Goal: Task Accomplishment & Management: Manage account settings

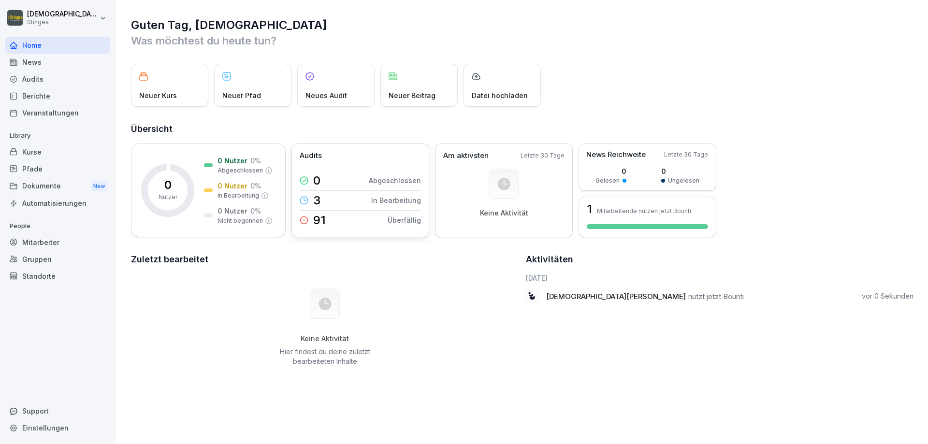
click at [398, 200] on p "In Bearbeitung" at bounding box center [396, 200] width 50 height 10
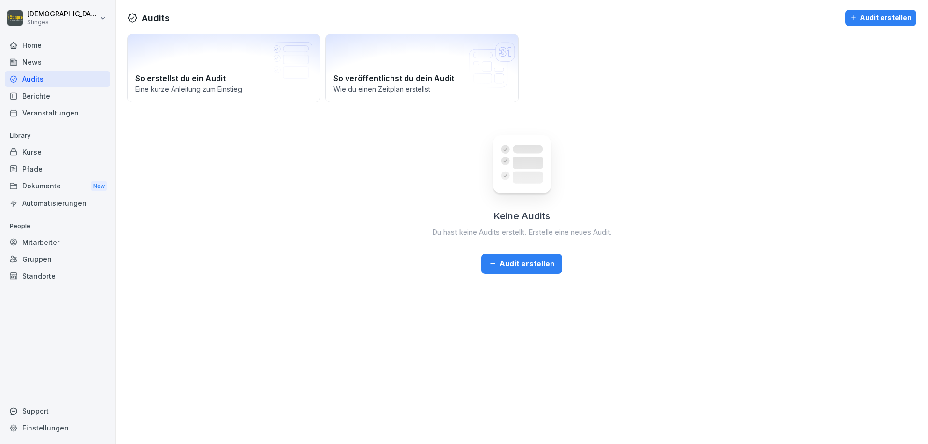
click at [29, 44] on div "Home" at bounding box center [57, 45] width 105 height 17
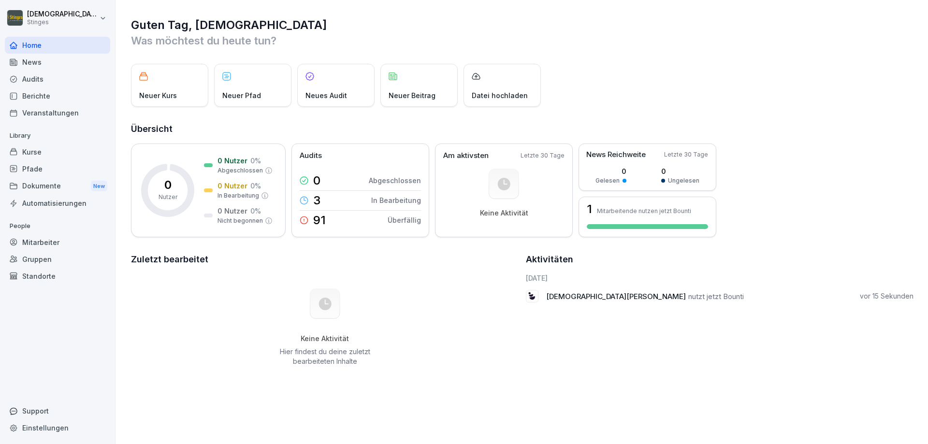
click at [39, 185] on div "Dokumente New" at bounding box center [57, 186] width 105 height 18
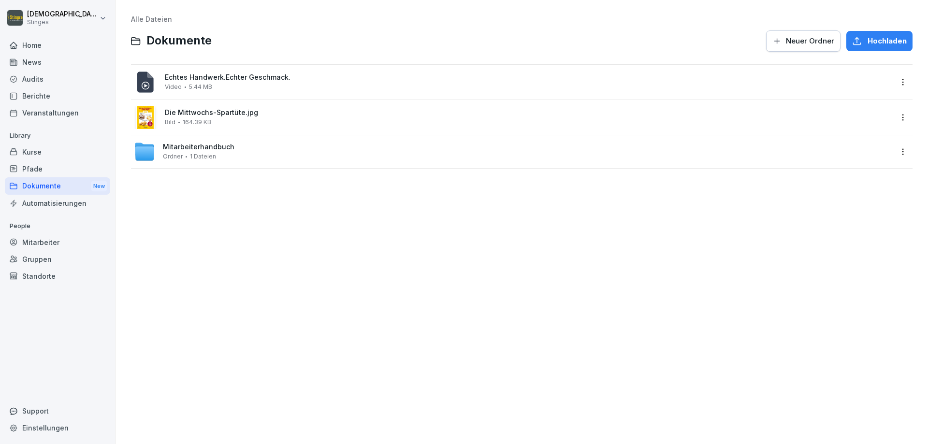
click at [237, 113] on span "Die Mittwochs-Spartüte.jpg" at bounding box center [529, 113] width 728 height 8
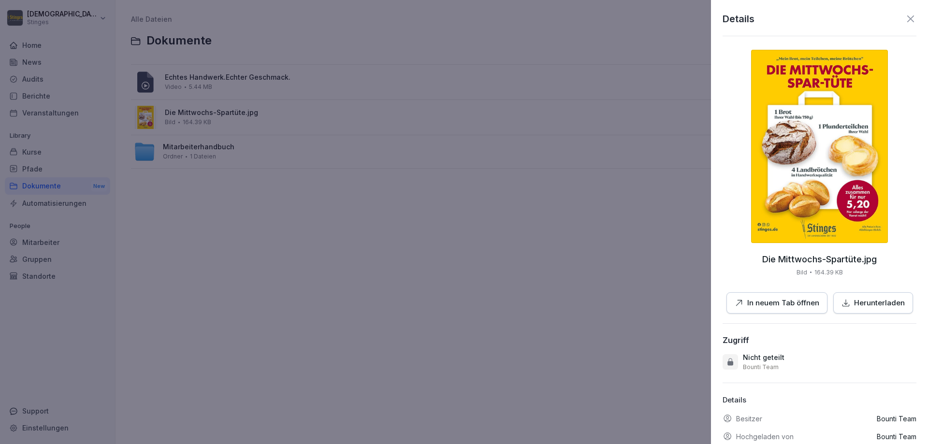
click at [908, 19] on icon at bounding box center [911, 18] width 7 height 7
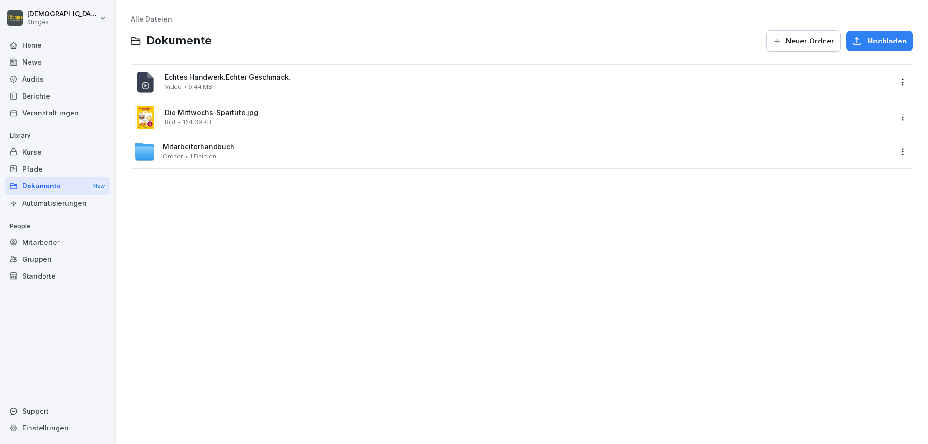
click at [188, 148] on span "Mitarbeiterhandbuch" at bounding box center [199, 147] width 72 height 8
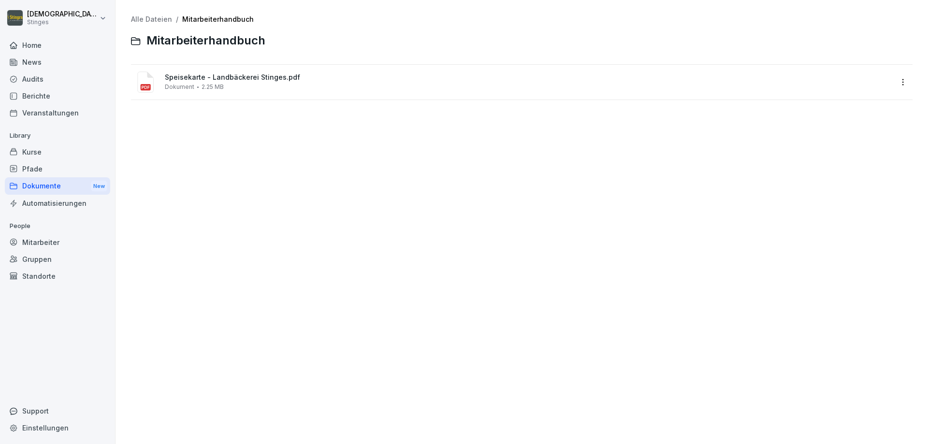
click at [32, 246] on div "Mitarbeiter" at bounding box center [57, 242] width 105 height 17
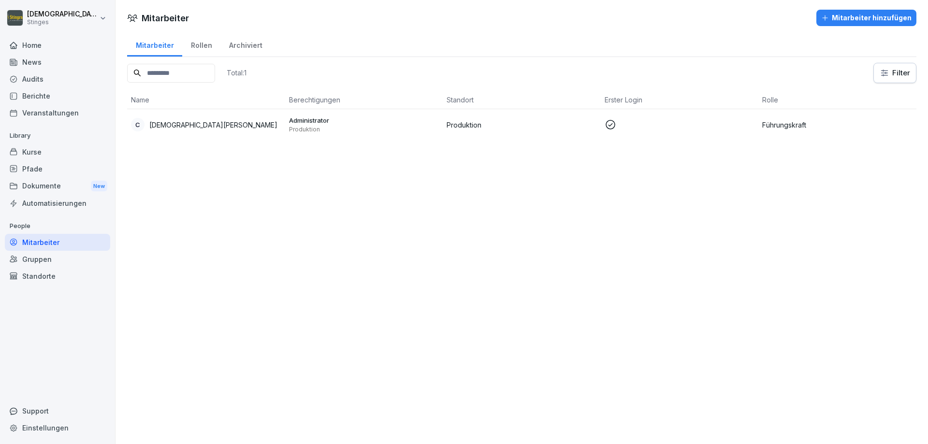
click at [200, 42] on div "Rollen" at bounding box center [201, 44] width 38 height 25
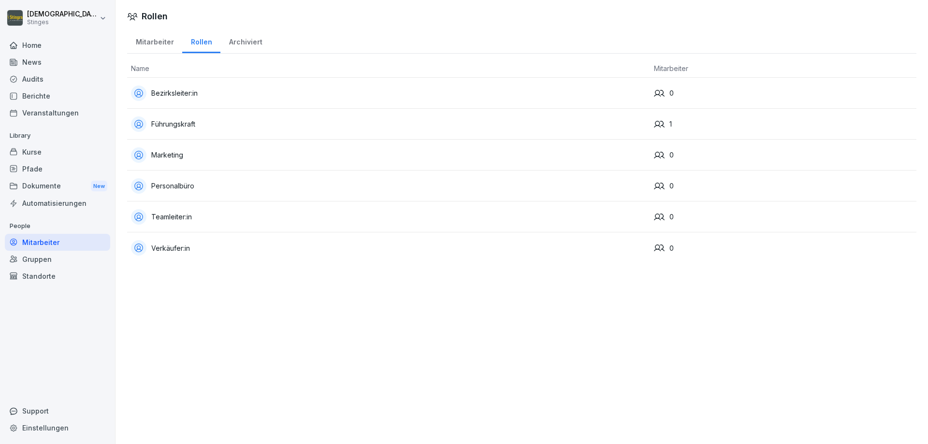
click at [167, 124] on div "Führungskraft" at bounding box center [388, 124] width 515 height 15
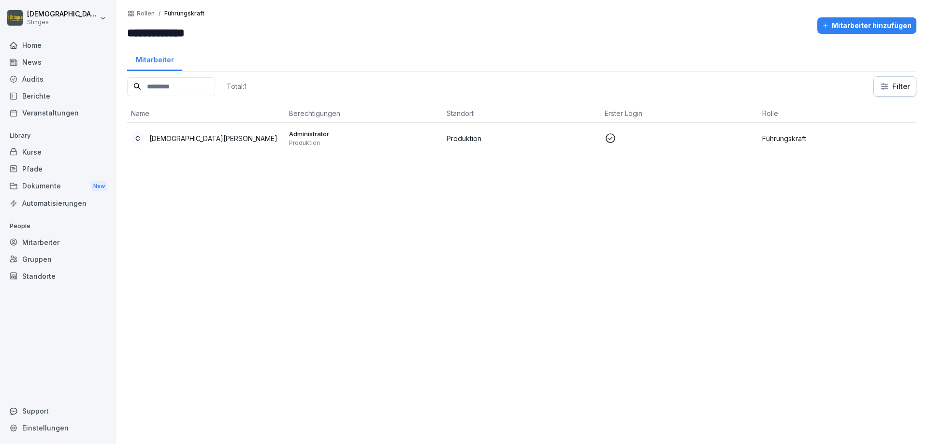
click at [34, 49] on div "Home" at bounding box center [57, 45] width 105 height 17
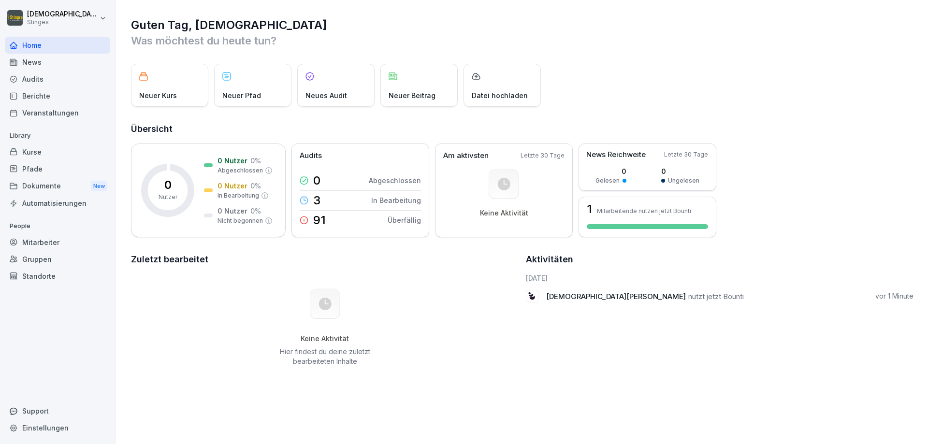
click at [157, 84] on div "Neuer Kurs" at bounding box center [169, 85] width 77 height 43
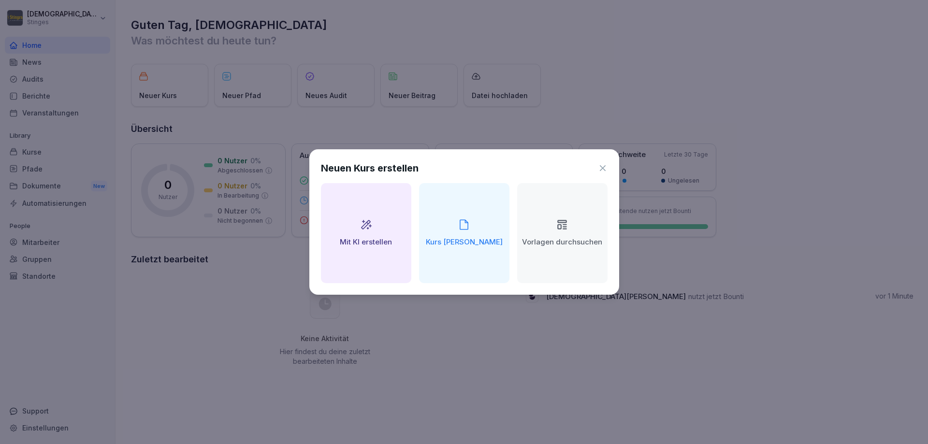
click at [378, 220] on div "Mit KI erstellen" at bounding box center [366, 233] width 90 height 100
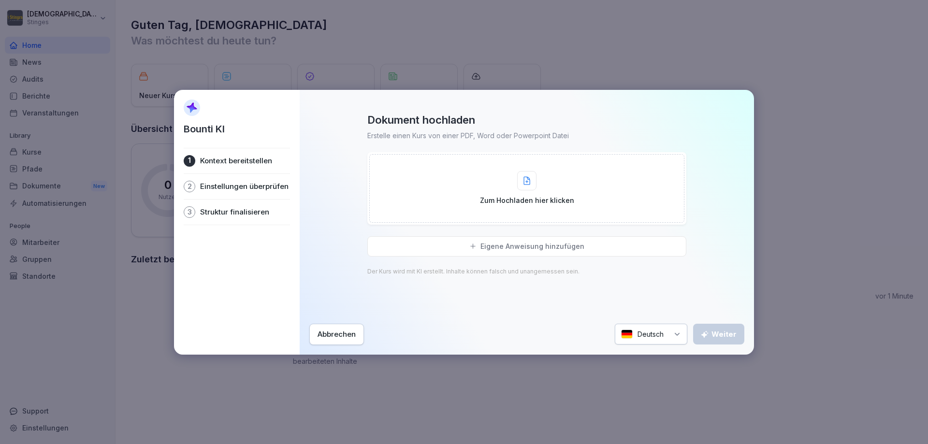
click at [550, 181] on div "Zum Hochladen hier klicken" at bounding box center [527, 188] width 94 height 34
click at [527, 195] on div "Zum Hochladen hier klicken" at bounding box center [527, 188] width 94 height 34
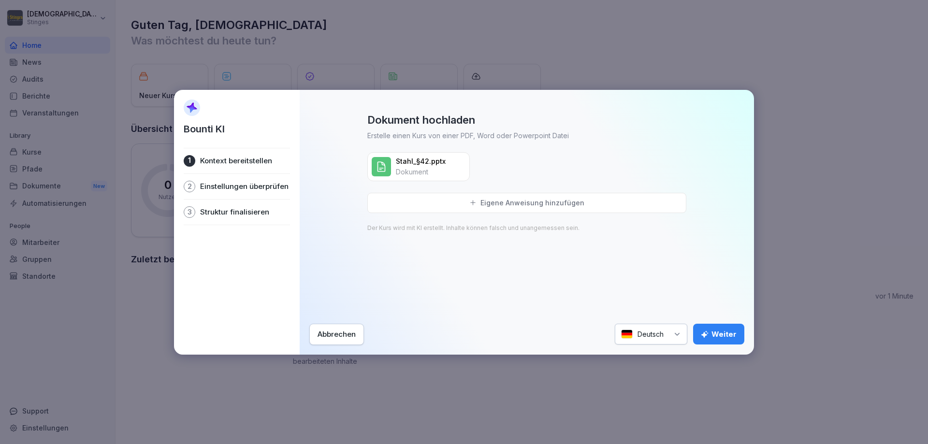
click at [714, 334] on div "Weiter" at bounding box center [719, 334] width 36 height 11
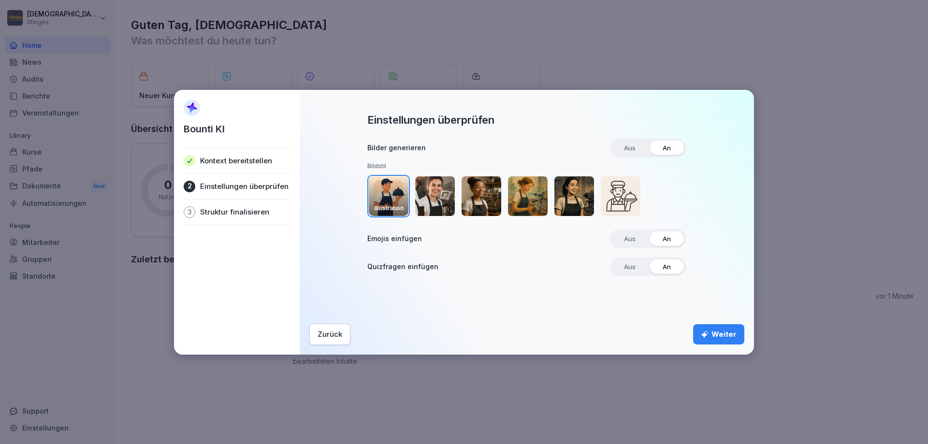
click at [714, 331] on div "Weiter" at bounding box center [719, 334] width 36 height 11
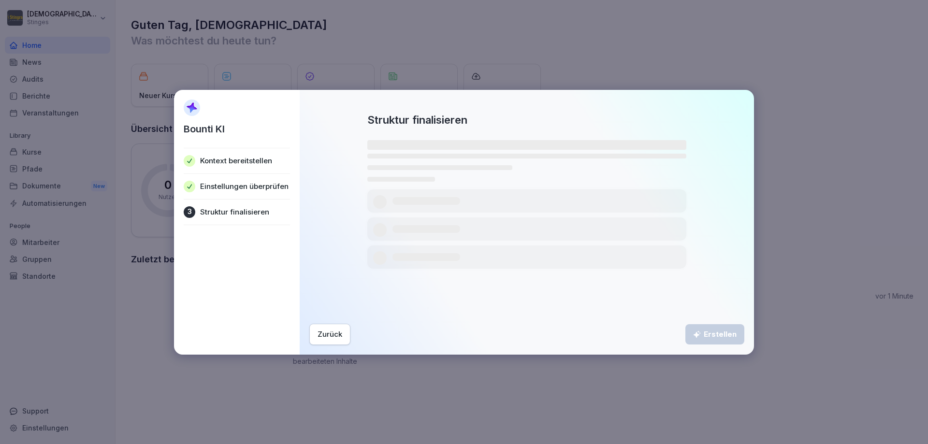
click at [326, 333] on div "Zurück" at bounding box center [330, 334] width 25 height 11
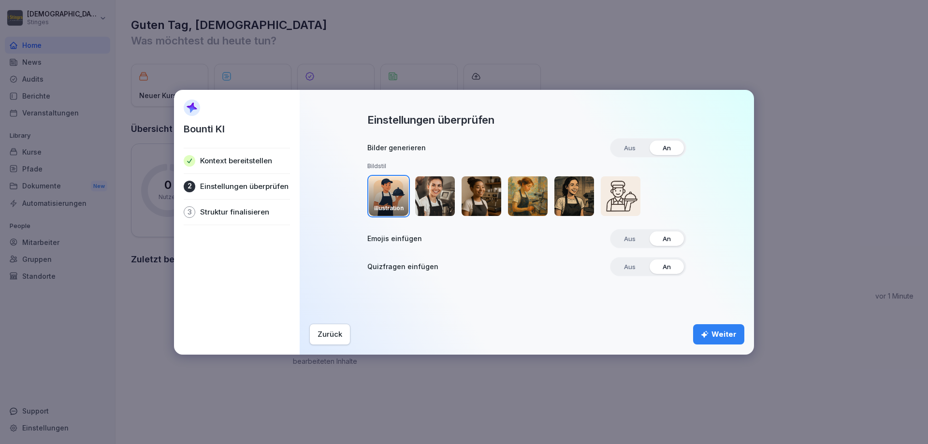
click at [434, 191] on img "button" at bounding box center [435, 196] width 40 height 40
click at [716, 332] on div "Weiter" at bounding box center [719, 334] width 36 height 11
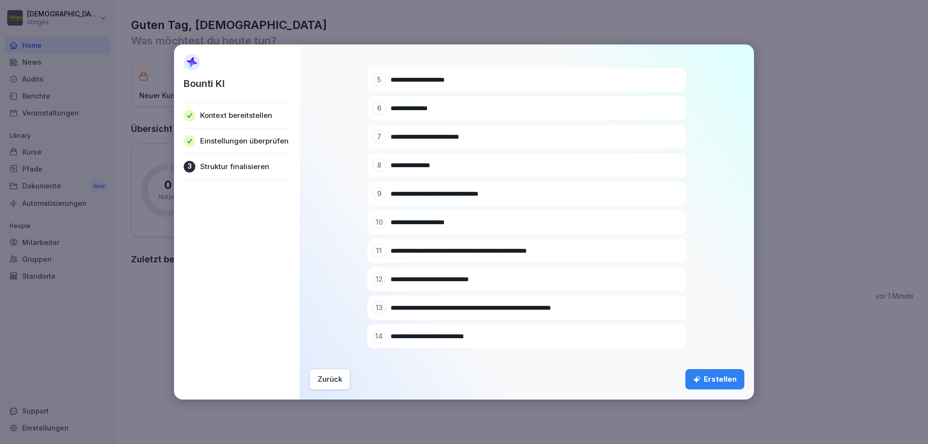
scroll to position [273, 0]
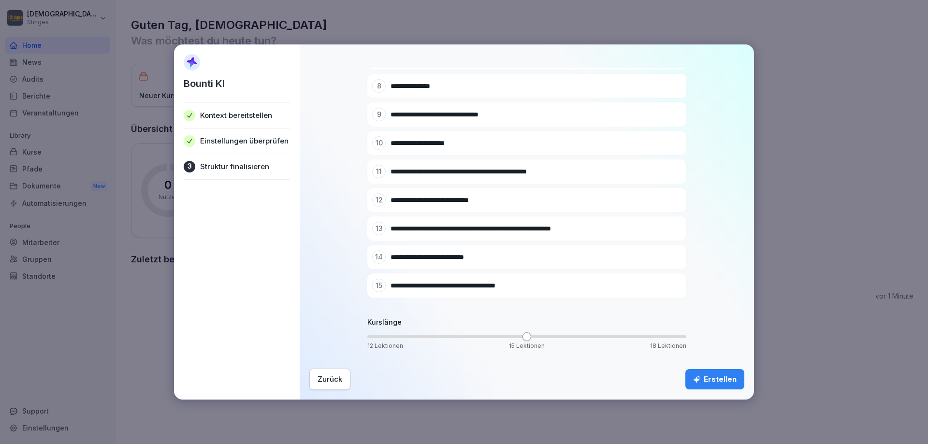
click at [716, 382] on div "Erstellen" at bounding box center [715, 379] width 44 height 11
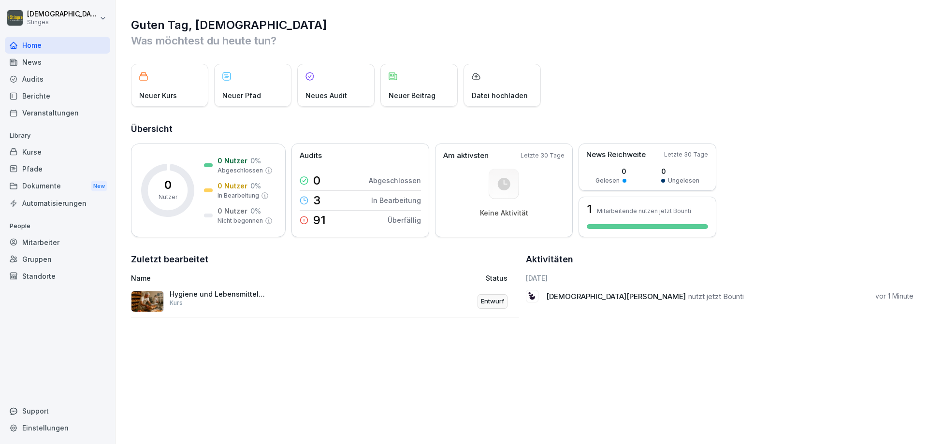
click at [159, 301] on img at bounding box center [147, 301] width 33 height 21
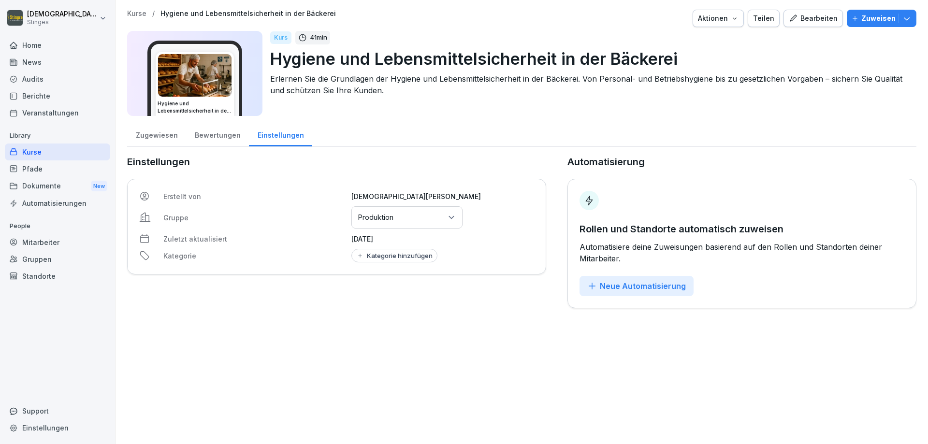
click at [389, 255] on div "Kategorie hinzufügen" at bounding box center [394, 256] width 76 height 8
type input "*"
type input "***"
click at [389, 294] on div "§42 erstellen" at bounding box center [412, 297] width 112 height 10
click at [533, 353] on div "Kurse / Hygiene und Lebensmittelsicherheit in der Bäckerei Aktionen Teilen Bear…" at bounding box center [522, 222] width 813 height 444
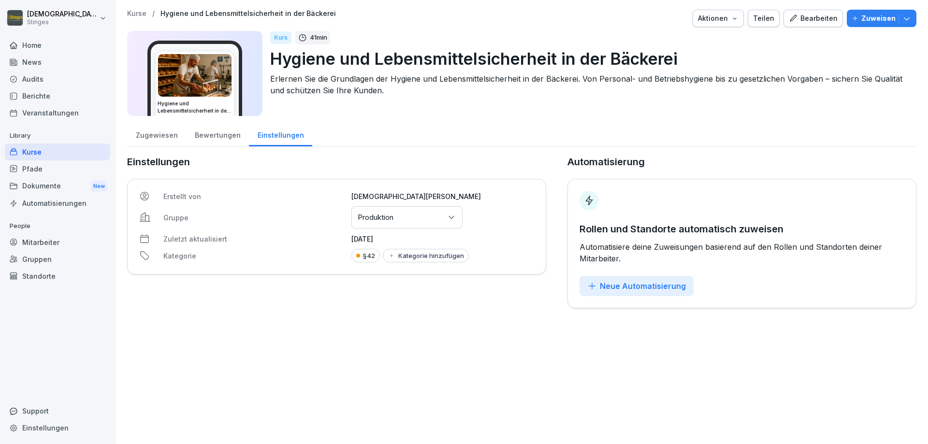
click at [420, 217] on div "Gruppen oder Standorte auswählen Produktion" at bounding box center [407, 217] width 111 height 22
click at [378, 279] on div "Produktion" at bounding box center [405, 277] width 105 height 18
click at [632, 330] on div "Kurse / Hygiene und Lebensmittelsicherheit in der Bäckerei Aktionen Teilen Bear…" at bounding box center [522, 222] width 813 height 444
click at [704, 22] on div "Aktionen" at bounding box center [718, 18] width 41 height 11
click at [870, 17] on p "Zuweisen" at bounding box center [879, 18] width 34 height 11
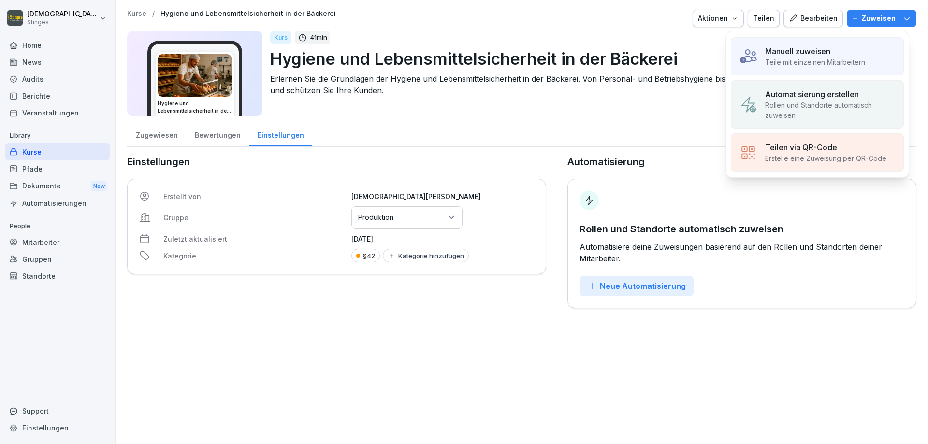
click at [779, 55] on p "Manuell zuweisen" at bounding box center [797, 51] width 65 height 12
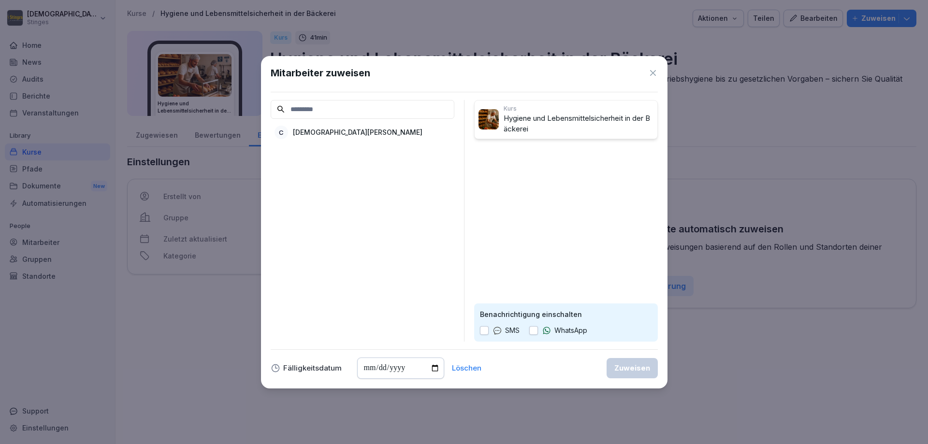
click at [326, 133] on p "[DEMOGRAPHIC_DATA][PERSON_NAME]" at bounding box center [358, 132] width 130 height 10
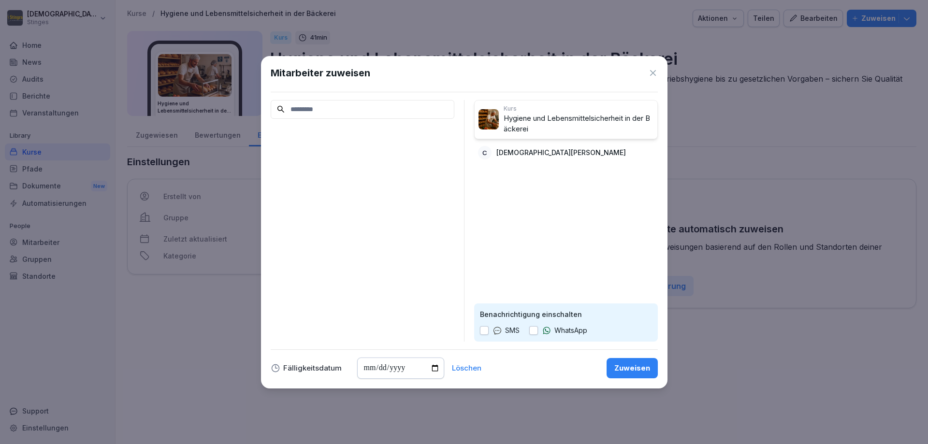
click at [619, 366] on div "Zuweisen" at bounding box center [633, 368] width 36 height 11
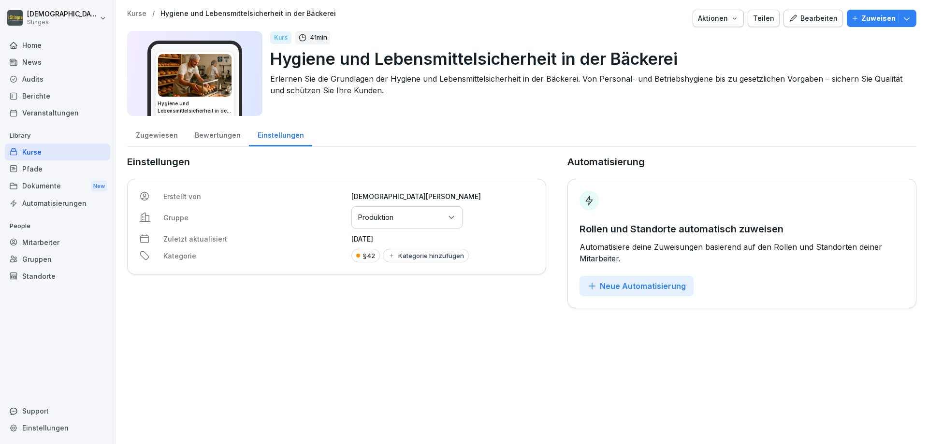
click at [902, 17] on icon "button" at bounding box center [907, 19] width 10 height 10
click at [720, 17] on div "Aktionen" at bounding box center [718, 18] width 41 height 11
click at [170, 71] on html "[DEMOGRAPHIC_DATA][PERSON_NAME] Stinges Home News Audits Berichte Veranstaltung…" at bounding box center [464, 222] width 928 height 444
click at [212, 86] on img at bounding box center [195, 75] width 74 height 43
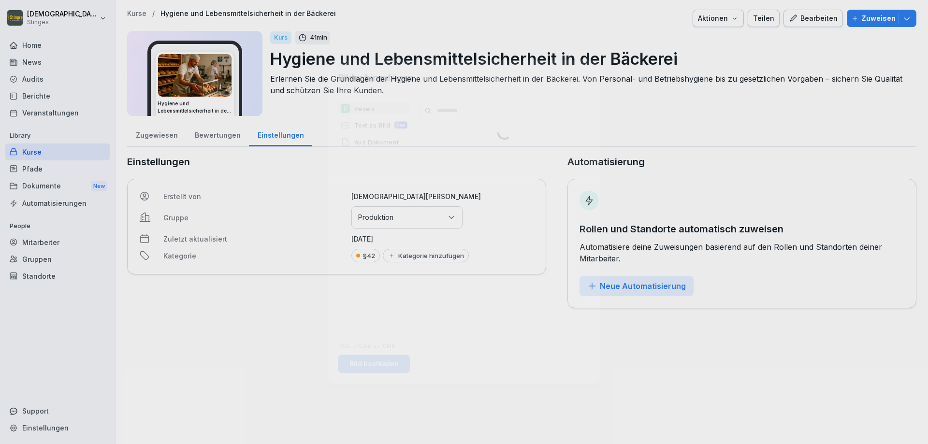
click at [212, 86] on div at bounding box center [464, 222] width 928 height 444
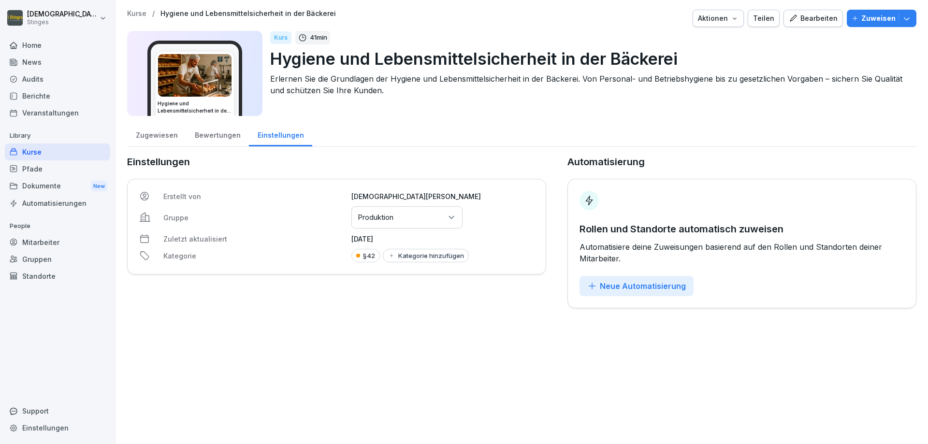
click at [161, 137] on div "Zugewiesen" at bounding box center [156, 134] width 59 height 25
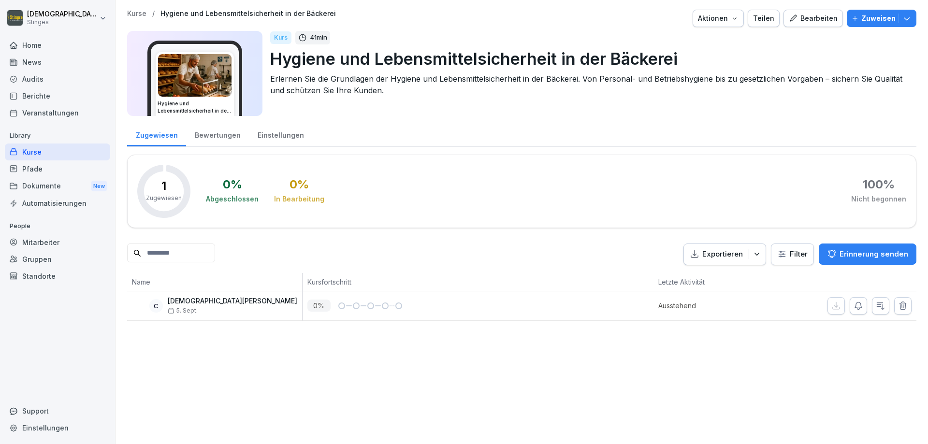
click at [215, 138] on div "Bewertungen" at bounding box center [217, 134] width 63 height 25
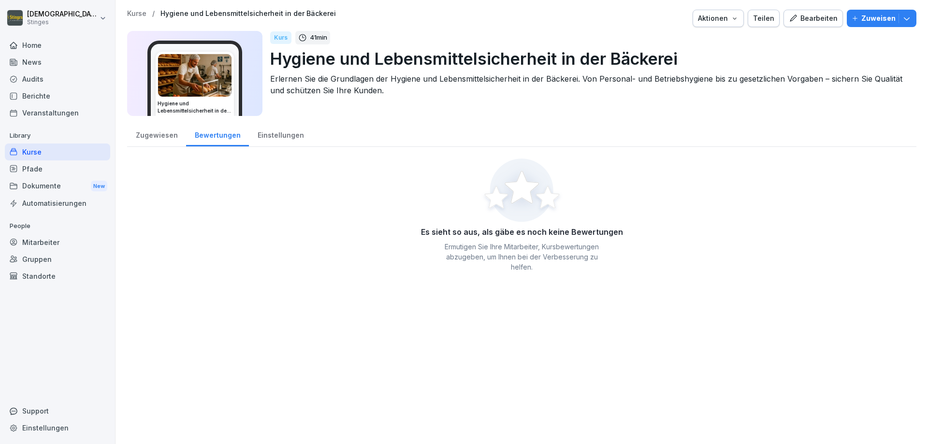
click at [284, 132] on div "Einstellungen" at bounding box center [280, 134] width 63 height 25
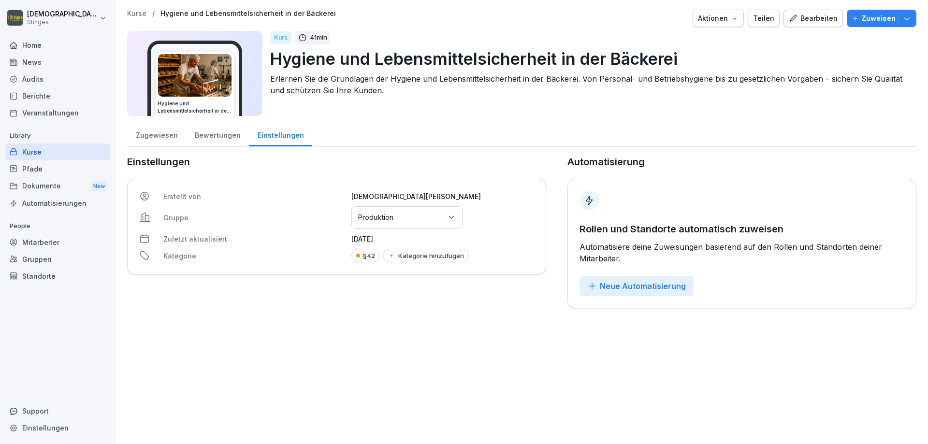
click at [176, 56] on img at bounding box center [195, 75] width 74 height 43
click at [176, 56] on div at bounding box center [464, 222] width 928 height 444
click at [36, 46] on div "Home" at bounding box center [57, 45] width 105 height 17
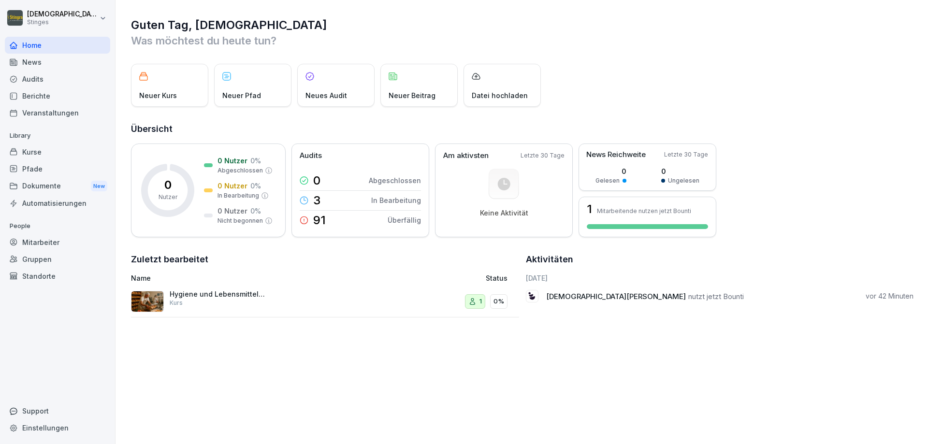
click at [172, 81] on div "Neuer Kurs" at bounding box center [169, 85] width 77 height 43
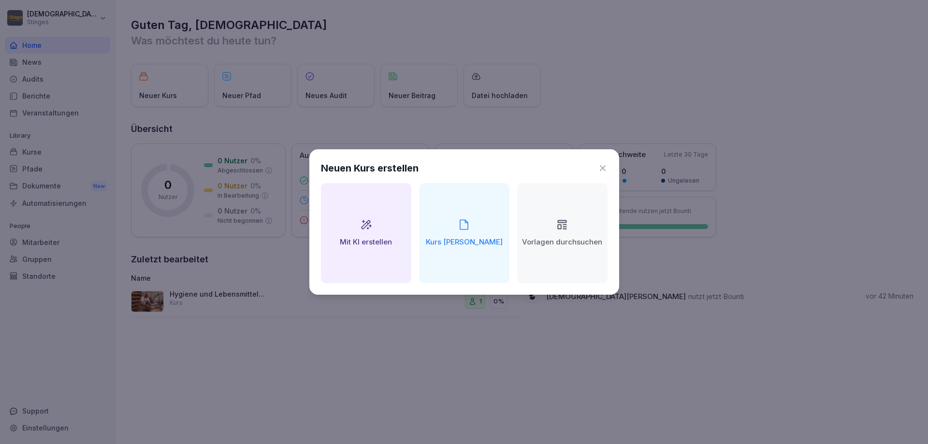
click at [604, 166] on icon at bounding box center [603, 168] width 10 height 10
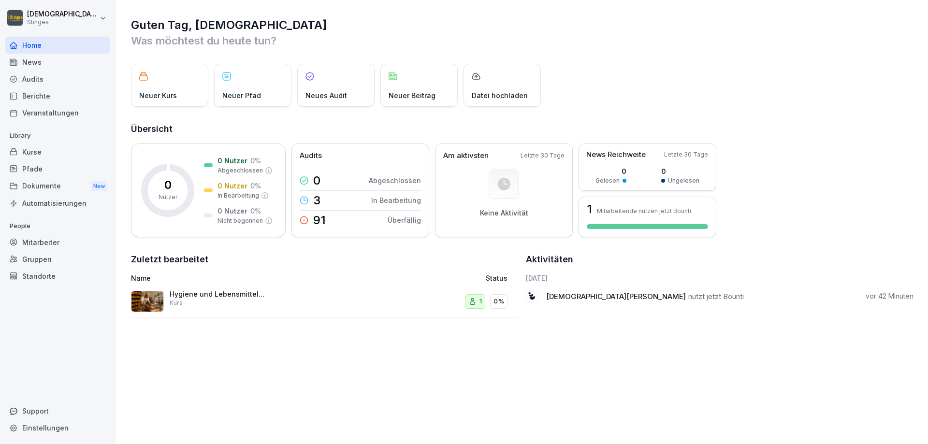
click at [40, 156] on div "Kurse" at bounding box center [57, 152] width 105 height 17
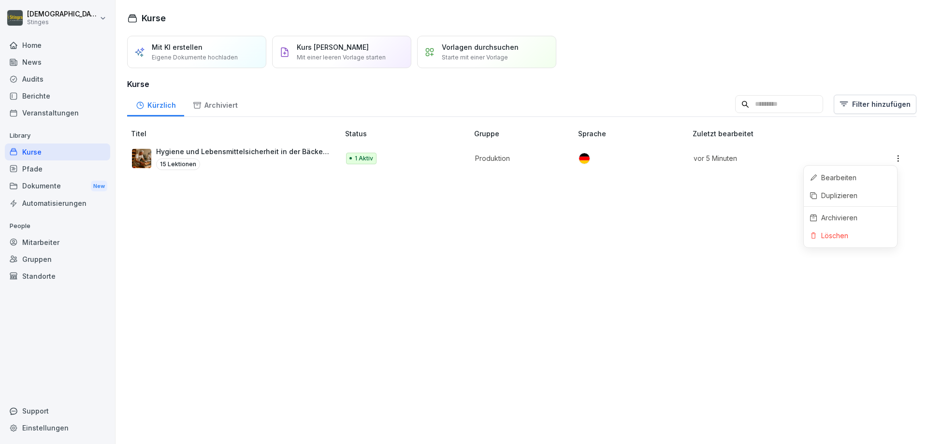
click at [889, 158] on html "[PERSON_NAME] Stinges Home News Audits Berichte Veranstaltungen Library Kurse P…" at bounding box center [464, 222] width 928 height 444
click at [471, 280] on html "[PERSON_NAME] Stinges Home News Audits Berichte Veranstaltungen Library Kurse P…" at bounding box center [464, 222] width 928 height 444
click at [38, 166] on div "Pfade" at bounding box center [57, 169] width 105 height 17
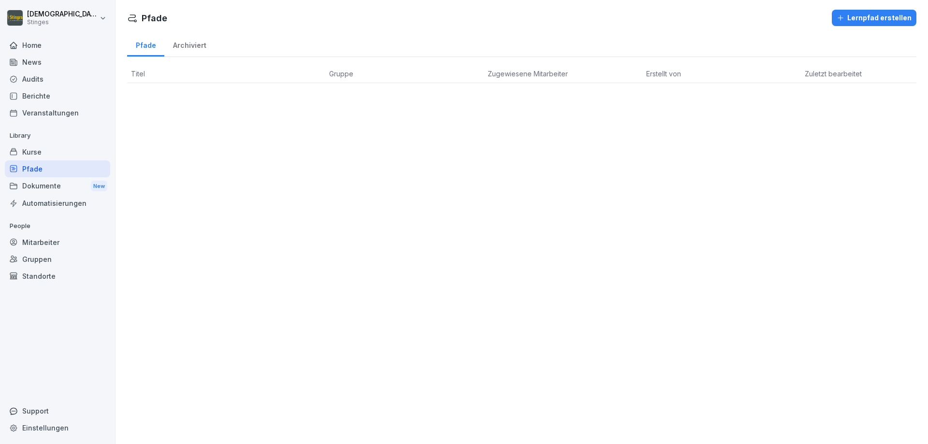
click at [42, 205] on div "Automatisierungen" at bounding box center [57, 203] width 105 height 17
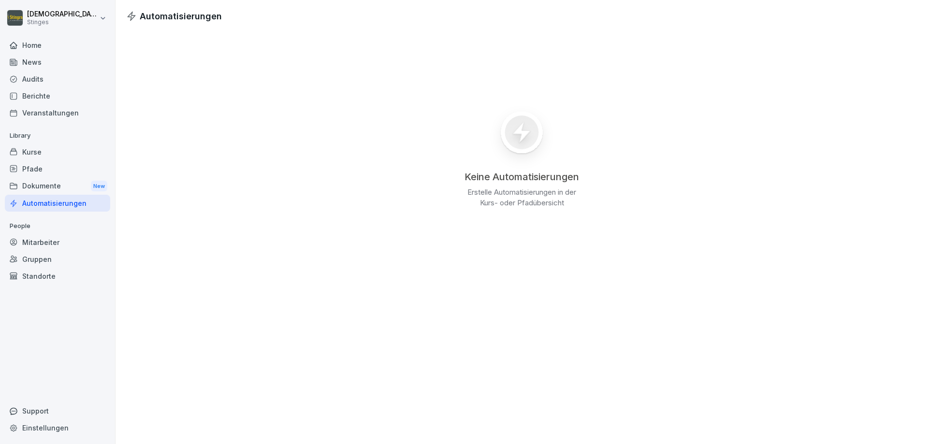
click at [39, 171] on div "Pfade" at bounding box center [57, 169] width 105 height 17
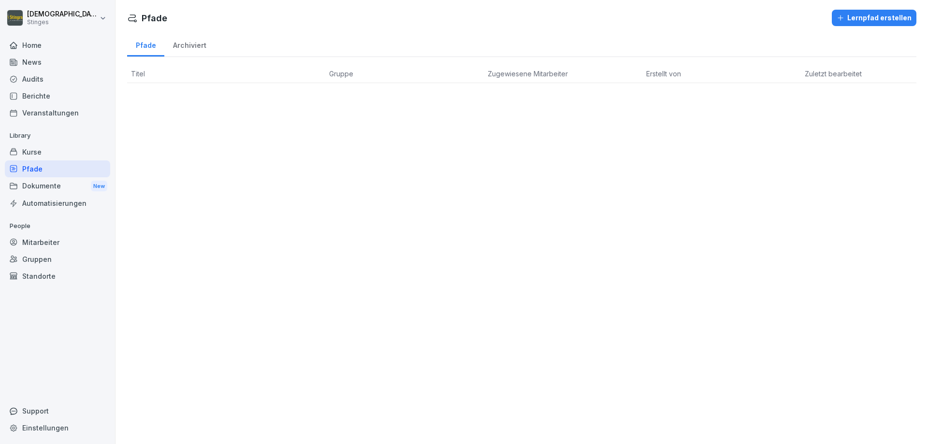
click at [860, 19] on div "Lernpfad erstellen" at bounding box center [874, 18] width 75 height 11
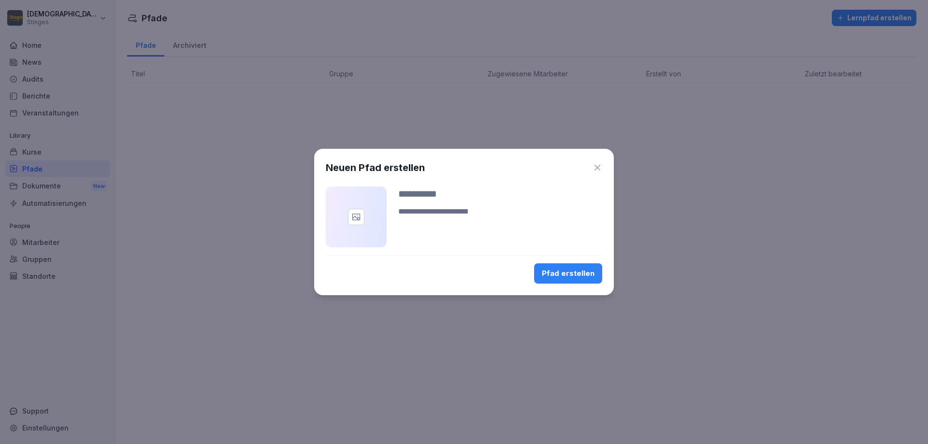
click at [386, 168] on h1 "Neuen Pfad erstellen" at bounding box center [375, 168] width 99 height 15
drag, startPoint x: 236, startPoint y: 136, endPoint x: 569, endPoint y: 217, distance: 341.9
click at [211, 133] on body "[DEMOGRAPHIC_DATA][PERSON_NAME] Stinges Home News Audits Berichte Veranstaltung…" at bounding box center [464, 222] width 928 height 444
click at [431, 198] on input at bounding box center [500, 194] width 204 height 15
type input "**********"
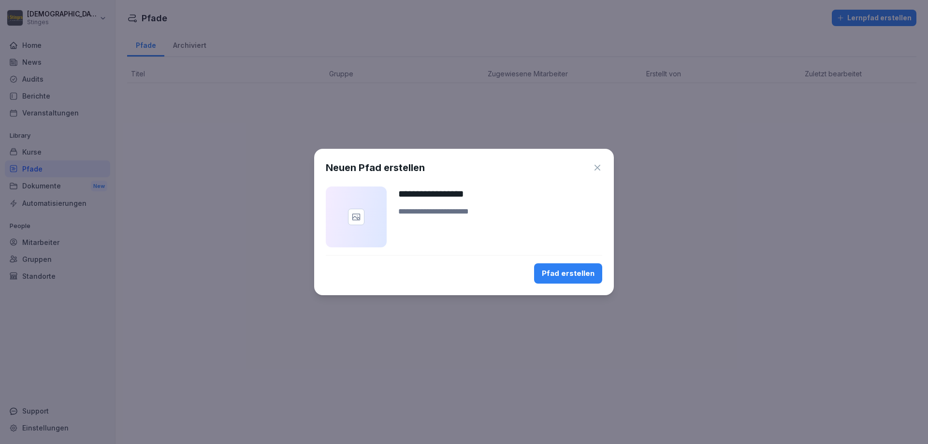
click at [573, 276] on div "Pfad erstellen" at bounding box center [568, 273] width 53 height 11
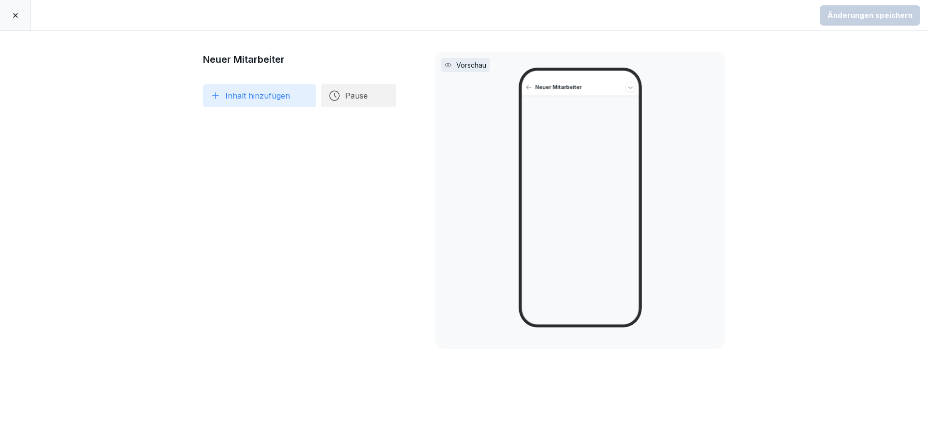
click at [240, 96] on button "Inhalt hinzufügen" at bounding box center [259, 95] width 113 height 23
click at [228, 123] on div "Hygiene und Lebensmittelsicherheit in der Bäckerei" at bounding box center [297, 123] width 186 height 24
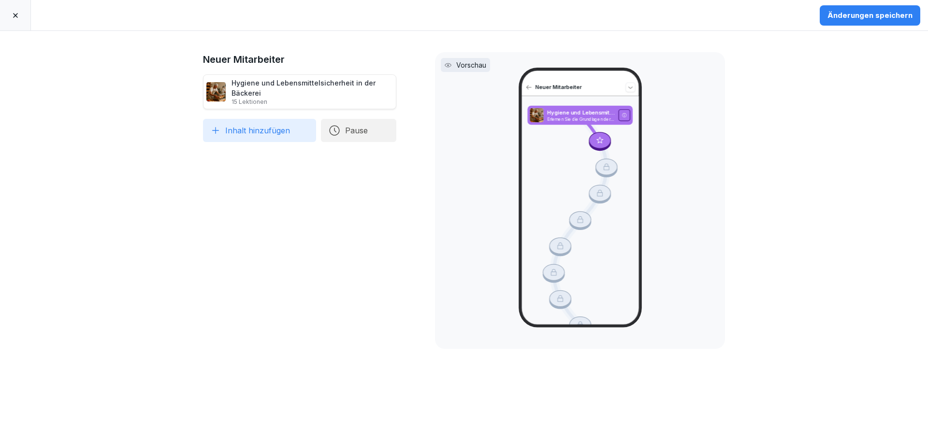
click at [859, 22] on button "Änderungen speichern" at bounding box center [870, 15] width 101 height 20
click at [456, 63] on p "Vorschau" at bounding box center [471, 65] width 30 height 10
click at [443, 72] on div "Vorschau Neuer Mitarbeiter Hygiene und Lebensmittelsicherheit in der Bäckerei E…" at bounding box center [580, 200] width 290 height 297
click at [15, 15] on icon at bounding box center [16, 16] width 8 height 8
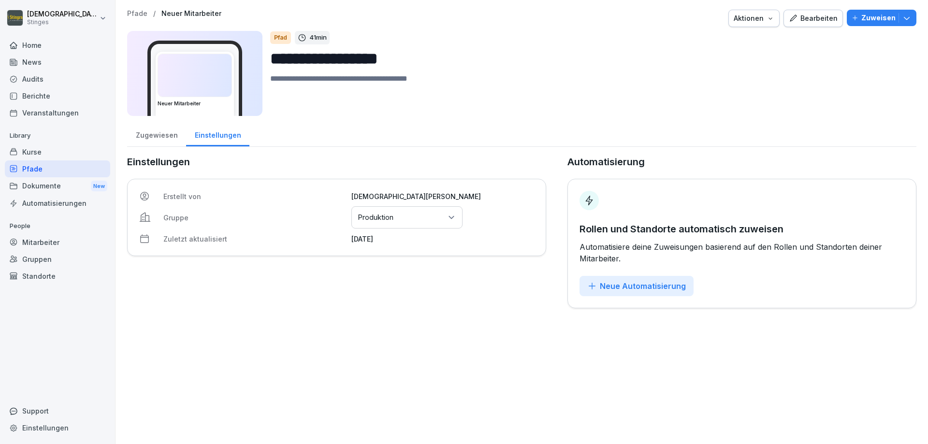
click at [51, 187] on div "Dokumente New" at bounding box center [57, 186] width 105 height 18
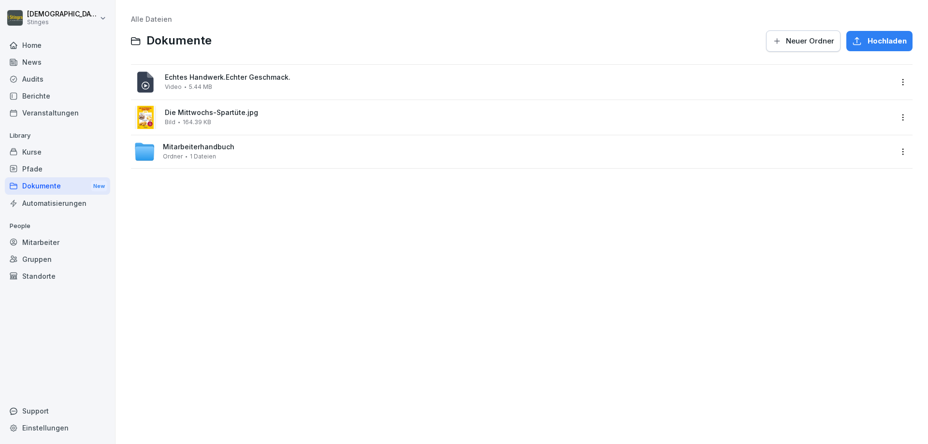
click at [181, 77] on span "Echtes Handwerk.Echter Geschmack." at bounding box center [529, 78] width 728 height 8
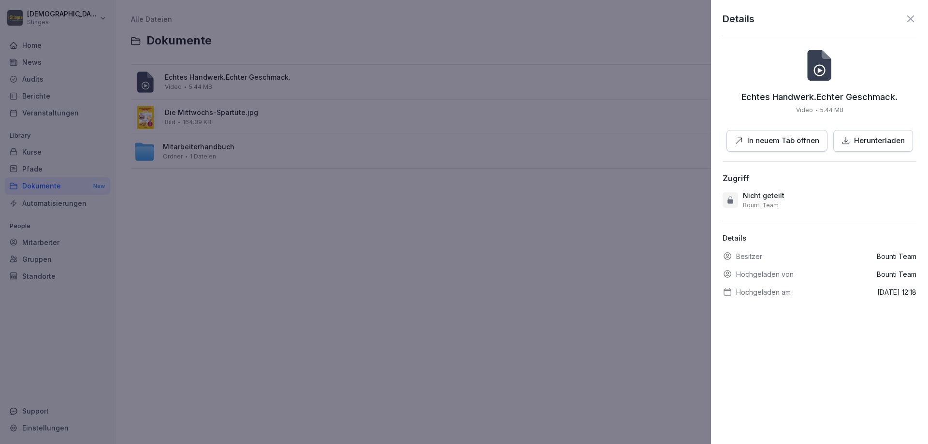
click at [769, 137] on p "In neuem Tab öffnen" at bounding box center [784, 140] width 72 height 11
click at [908, 16] on icon at bounding box center [911, 19] width 12 height 12
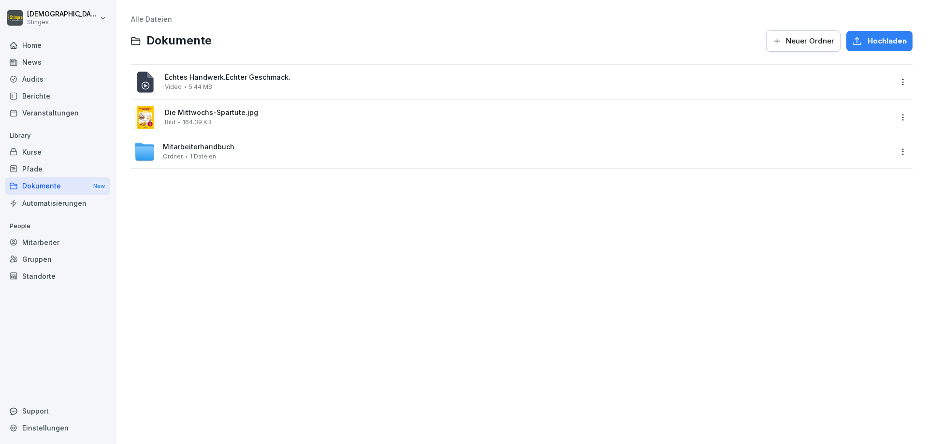
click at [31, 150] on div "Kurse" at bounding box center [57, 152] width 105 height 17
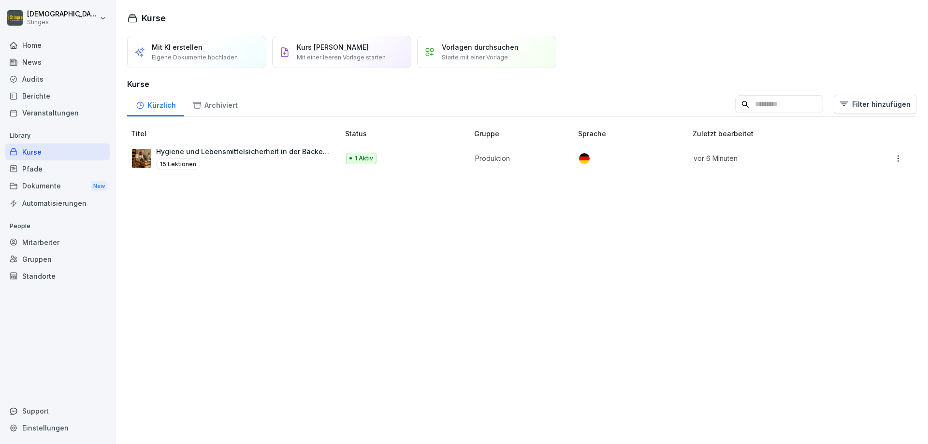
click at [165, 58] on p "Eigene Dokumente hochladen" at bounding box center [195, 57] width 86 height 9
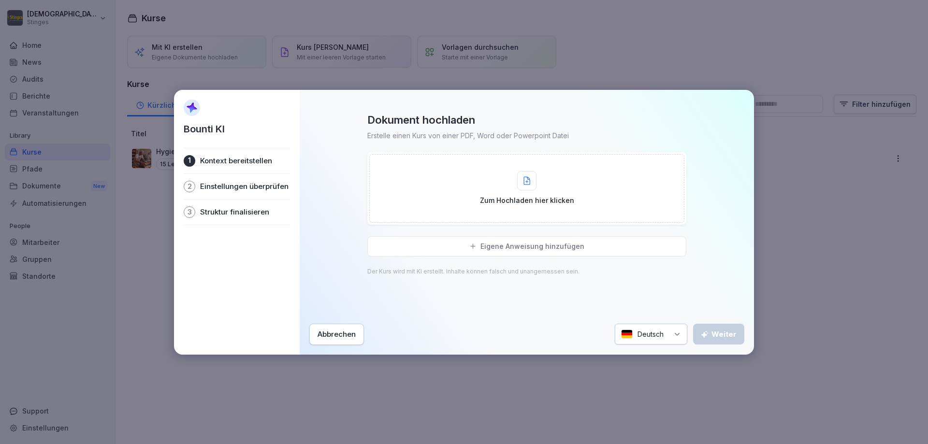
click at [495, 203] on p "Zum Hochladen hier klicken" at bounding box center [527, 200] width 94 height 10
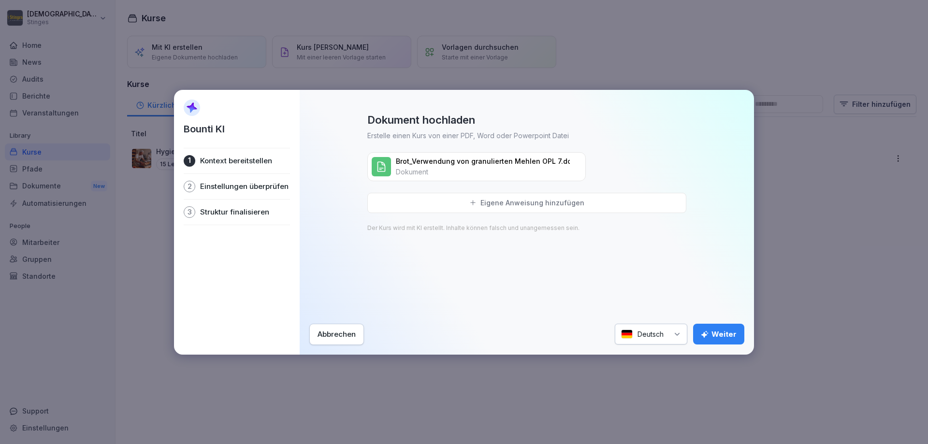
click at [730, 333] on div "Weiter" at bounding box center [719, 334] width 36 height 11
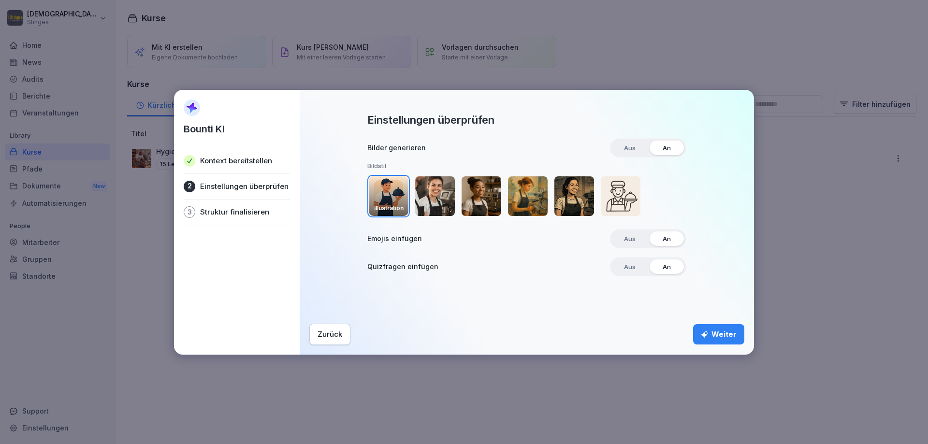
click at [428, 191] on img "button" at bounding box center [435, 196] width 40 height 40
click at [625, 245] on span "Aus" at bounding box center [629, 239] width 25 height 15
click at [709, 334] on icon "button" at bounding box center [705, 335] width 8 height 8
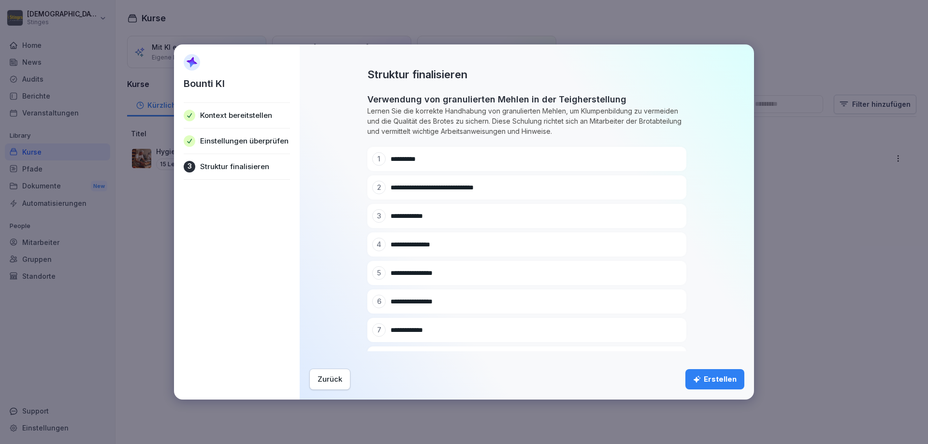
scroll to position [73, 0]
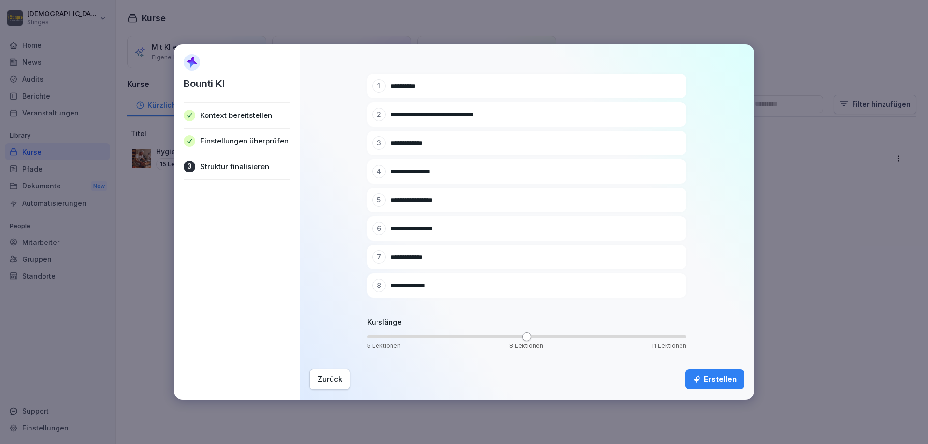
click at [715, 377] on div "Erstellen" at bounding box center [715, 379] width 44 height 11
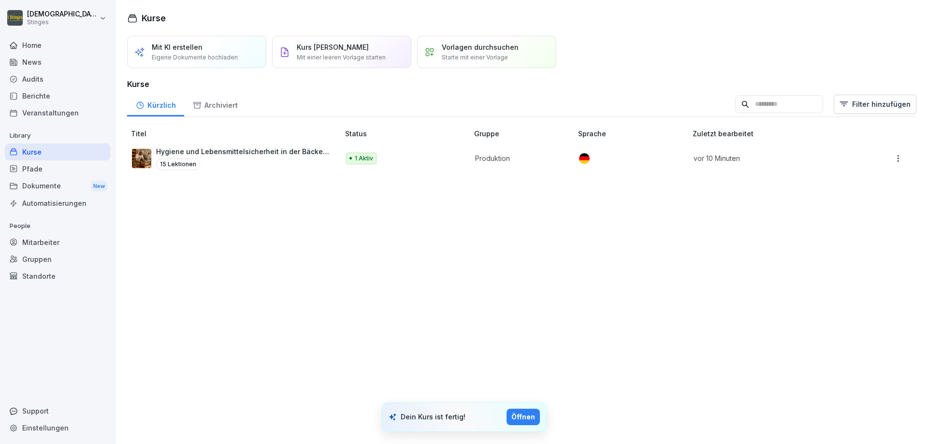
click at [527, 418] on div "Öffnen" at bounding box center [524, 417] width 24 height 11
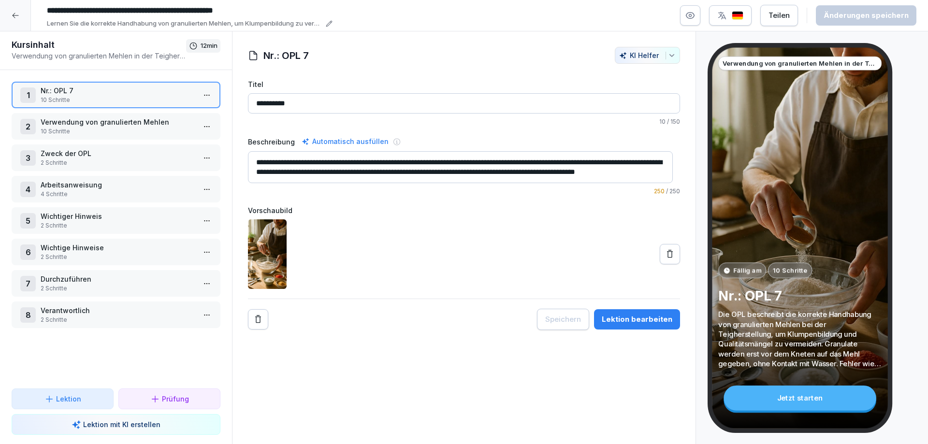
click at [306, 102] on input "**********" at bounding box center [464, 103] width 432 height 20
click at [89, 133] on p "10 Schritte" at bounding box center [118, 131] width 155 height 9
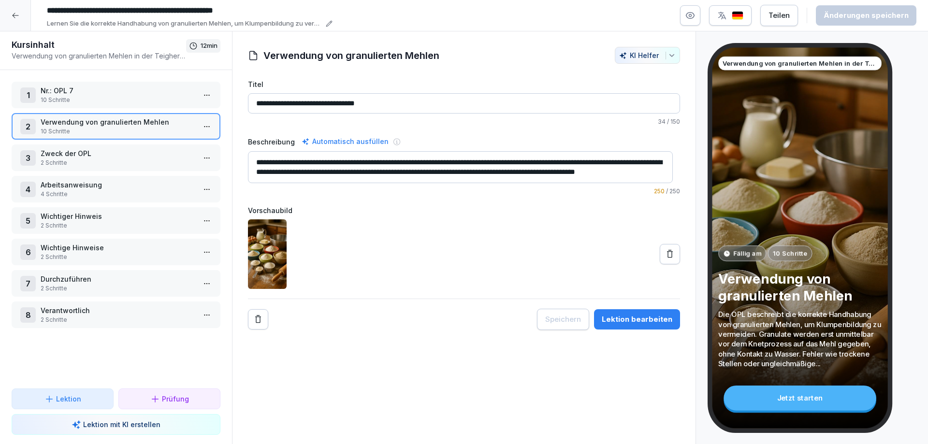
click at [98, 160] on p "2 Schritte" at bounding box center [118, 163] width 155 height 9
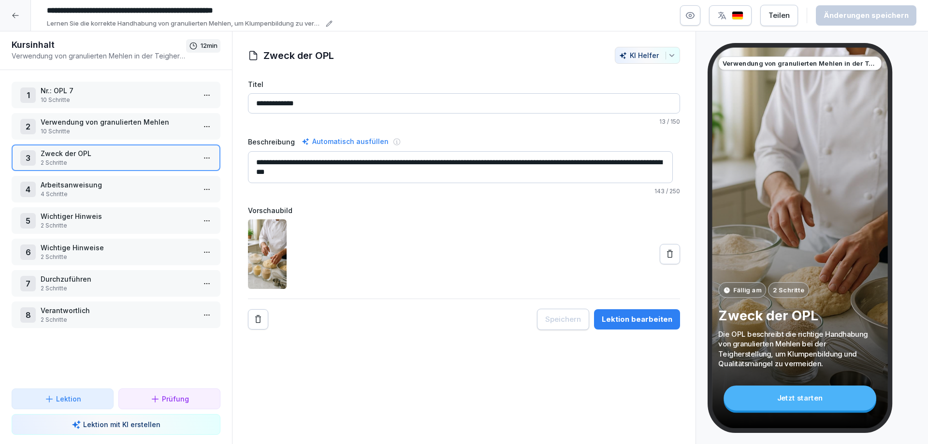
click at [105, 188] on p "Arbeitsanweisung" at bounding box center [118, 185] width 155 height 10
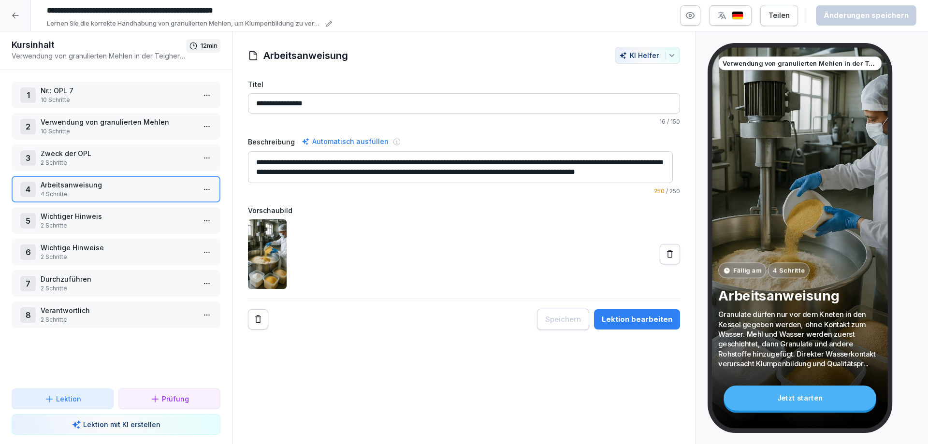
click at [90, 93] on p "Nr.: OPL 7" at bounding box center [118, 91] width 155 height 10
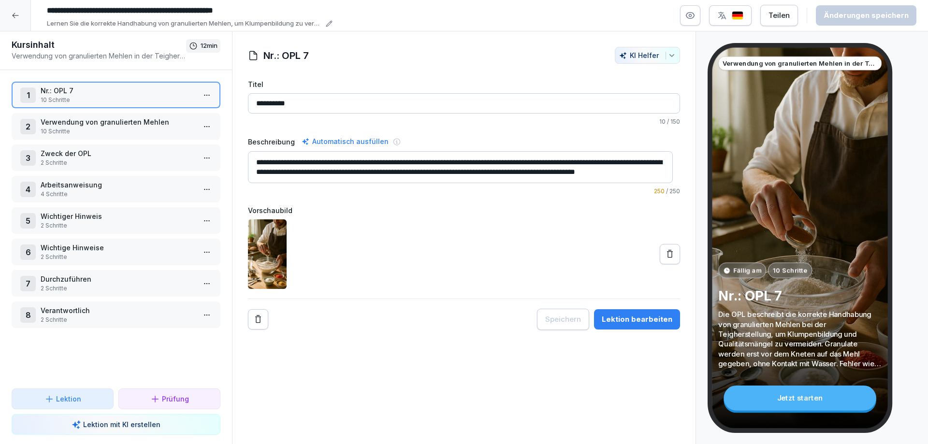
drag, startPoint x: 273, startPoint y: 104, endPoint x: 241, endPoint y: 100, distance: 32.2
click at [241, 100] on div "**********" at bounding box center [464, 188] width 463 height 283
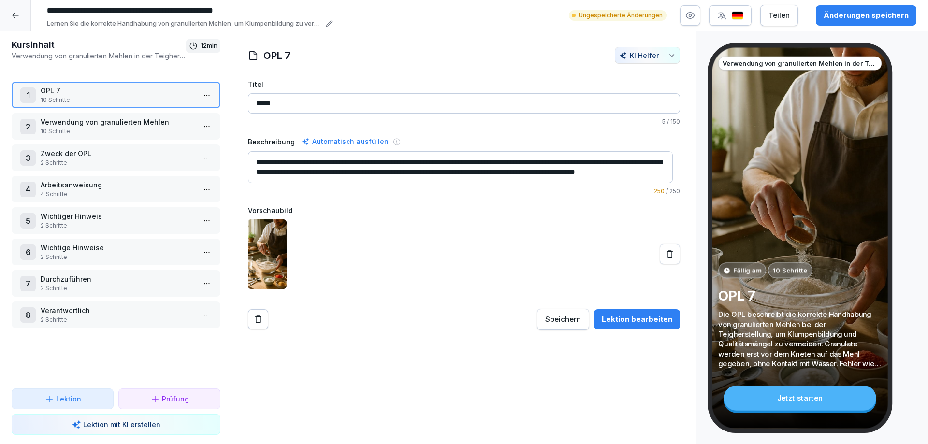
click at [307, 102] on input "*****" at bounding box center [464, 103] width 432 height 20
click at [252, 11] on input "**********" at bounding box center [188, 10] width 290 height 16
drag, startPoint x: 277, startPoint y: 12, endPoint x: 2, endPoint y: 1, distance: 274.8
click at [0, 0] on html "**********" at bounding box center [464, 222] width 928 height 444
click at [291, 108] on input "*****" at bounding box center [464, 103] width 432 height 20
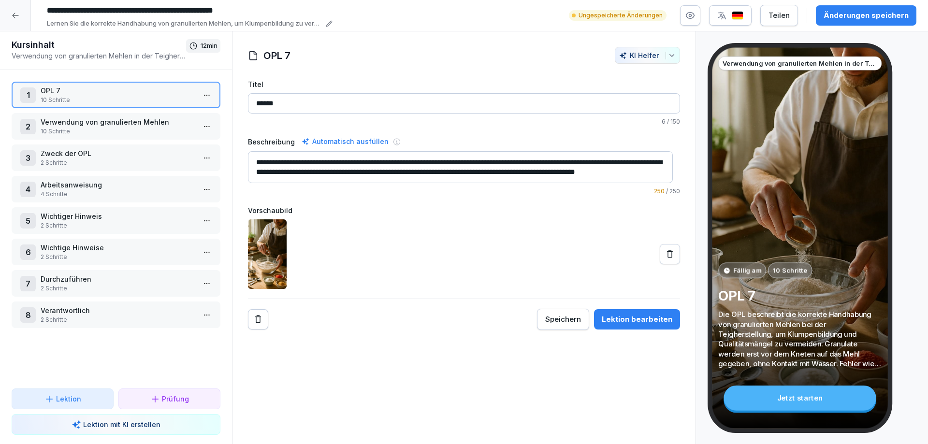
paste input "**********"
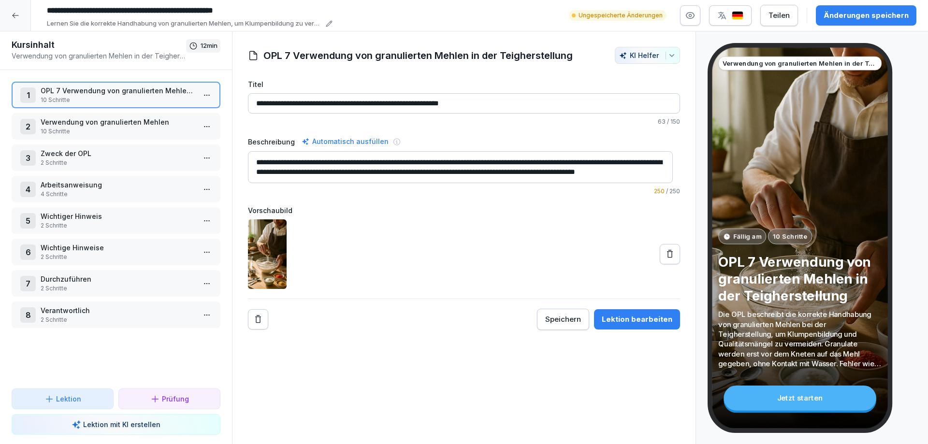
type input "**********"
click at [100, 154] on p "Zweck der OPL" at bounding box center [118, 153] width 155 height 10
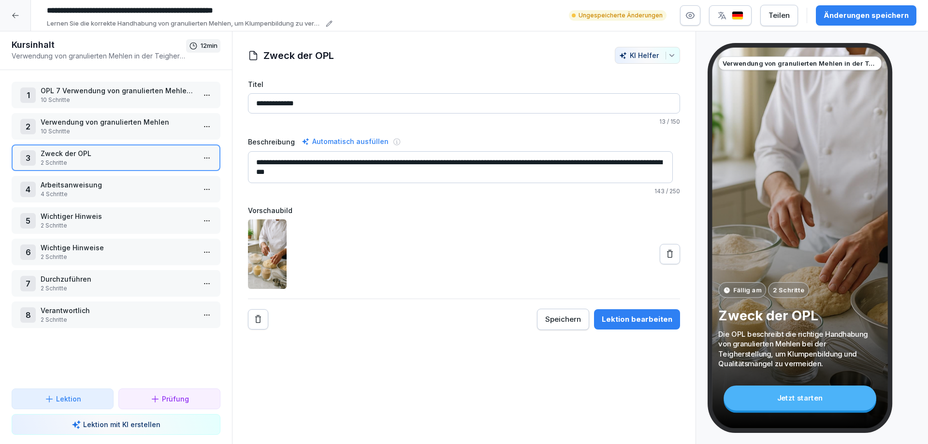
click at [78, 191] on p "4 Schritte" at bounding box center [118, 194] width 155 height 9
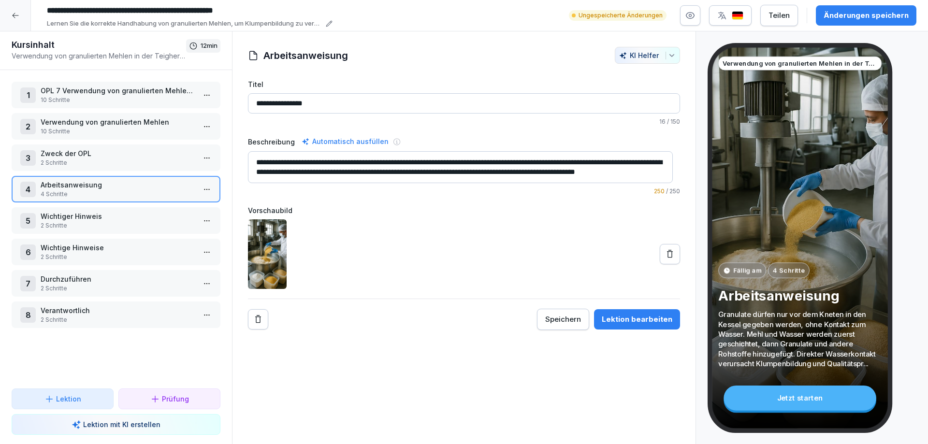
click at [66, 221] on p "Wichtiger Hinweis" at bounding box center [118, 216] width 155 height 10
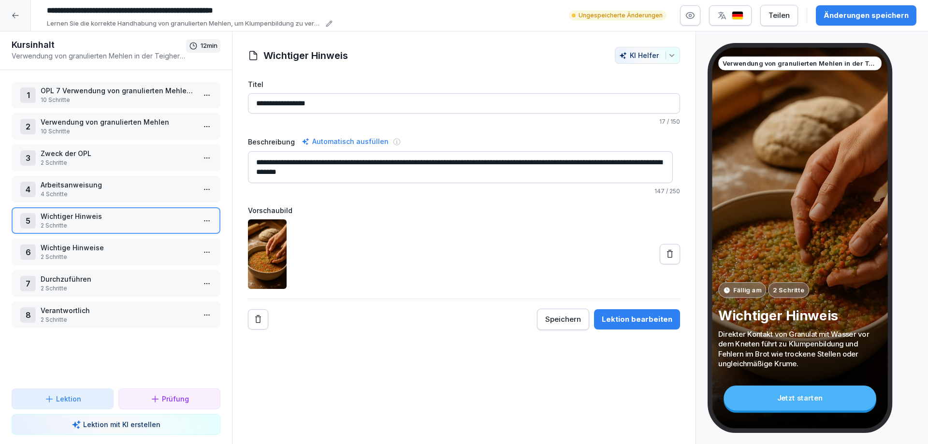
click at [669, 250] on button at bounding box center [670, 254] width 20 height 20
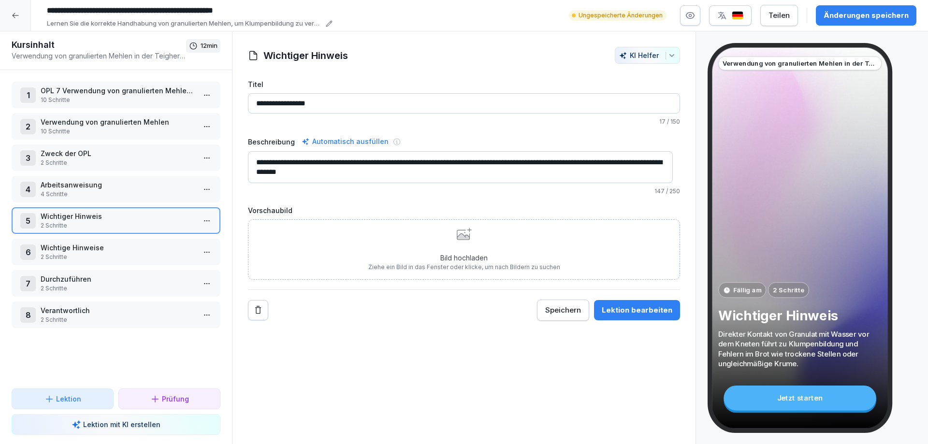
click at [64, 256] on p "2 Schritte" at bounding box center [118, 257] width 155 height 9
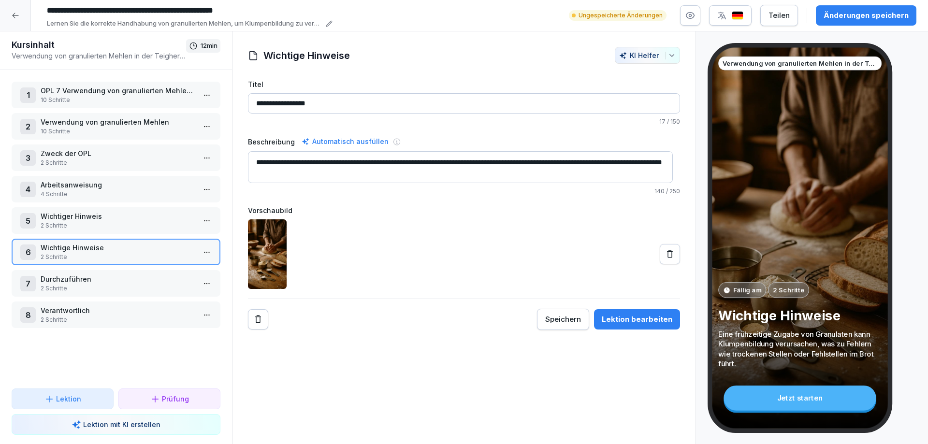
click at [59, 222] on p "2 Schritte" at bounding box center [118, 225] width 155 height 9
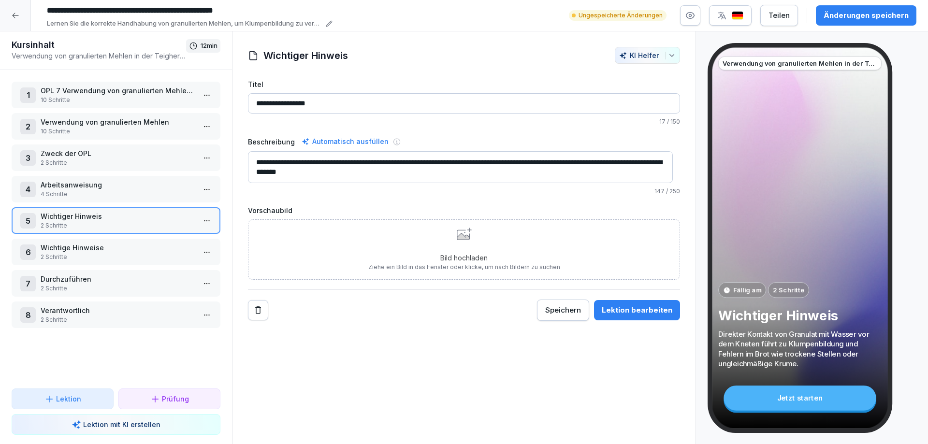
click at [342, 143] on div "Automatisch ausfüllen" at bounding box center [345, 142] width 91 height 12
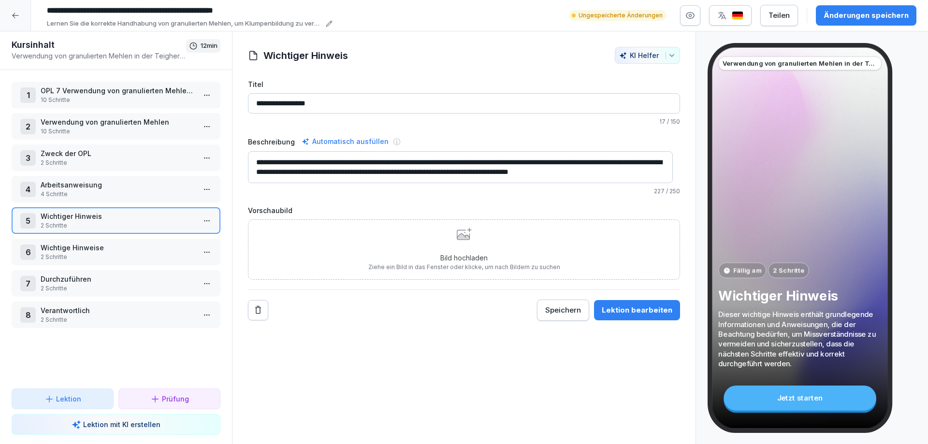
drag, startPoint x: 300, startPoint y: 168, endPoint x: 272, endPoint y: 203, distance: 45.1
click at [272, 207] on label "Vorschaubild" at bounding box center [464, 211] width 432 height 10
click at [259, 143] on label "Beschreibung" at bounding box center [271, 142] width 47 height 10
click at [259, 151] on textarea "**********" at bounding box center [460, 167] width 425 height 32
click at [634, 60] on button "KI Helfer" at bounding box center [647, 55] width 65 height 17
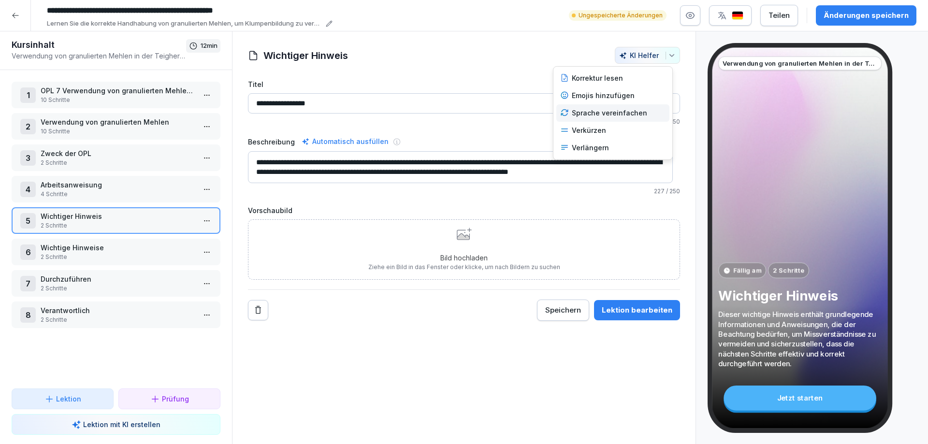
click at [595, 117] on div "Sprache vereinfachen" at bounding box center [613, 112] width 113 height 17
type textarea "**********"
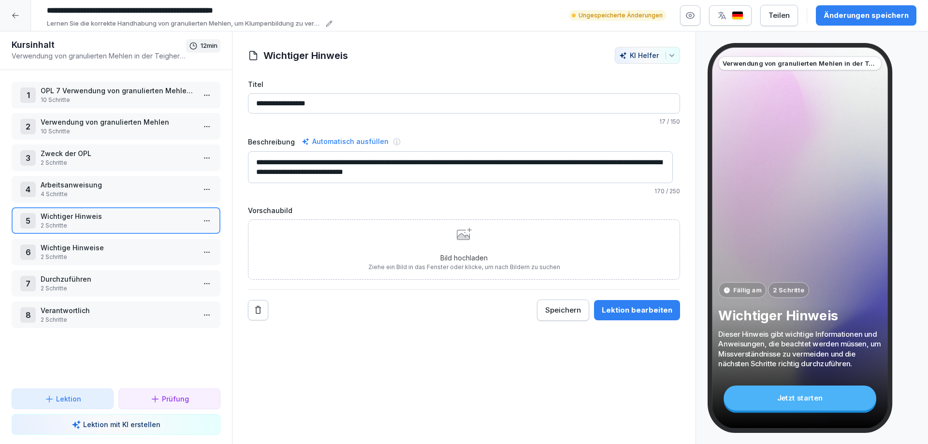
click at [205, 217] on html "**********" at bounding box center [464, 222] width 928 height 444
click at [144, 300] on div "Löschen" at bounding box center [164, 294] width 82 height 18
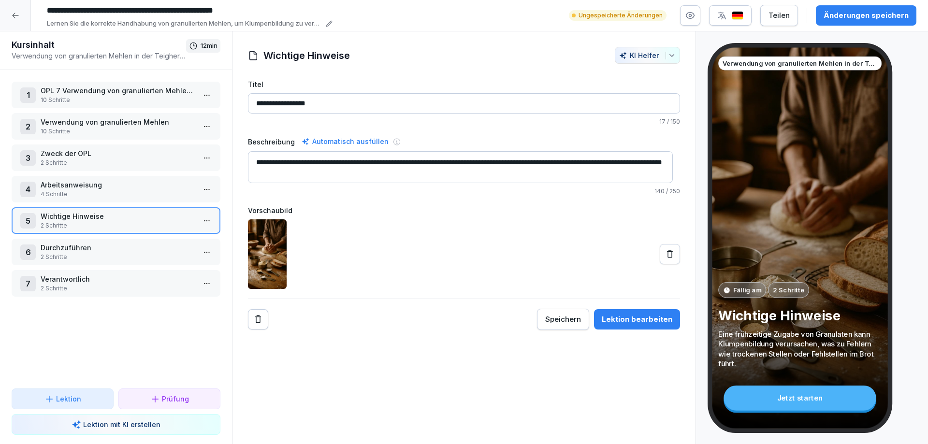
click at [101, 255] on p "2 Schritte" at bounding box center [118, 257] width 155 height 9
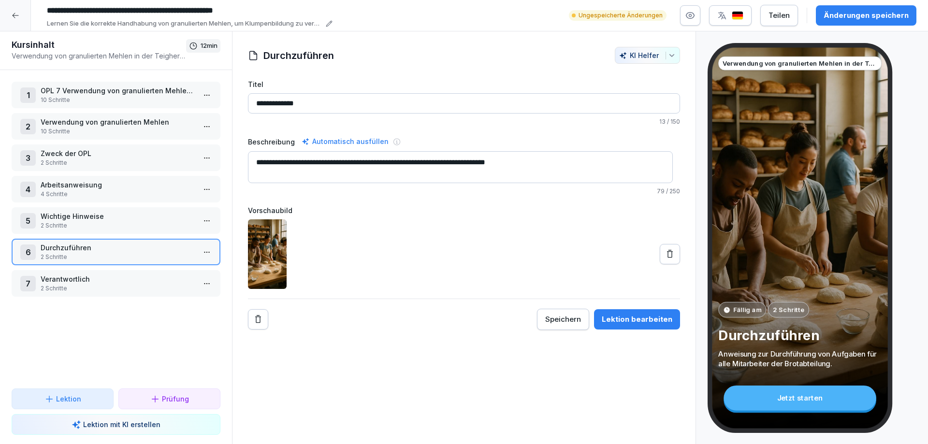
click at [81, 289] on p "2 Schritte" at bounding box center [118, 288] width 155 height 9
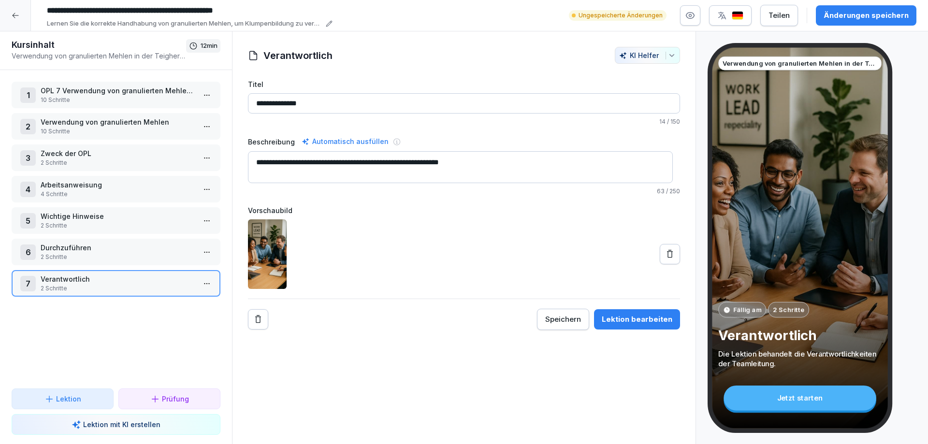
click at [896, 10] on div "Änderungen speichern" at bounding box center [866, 15] width 85 height 11
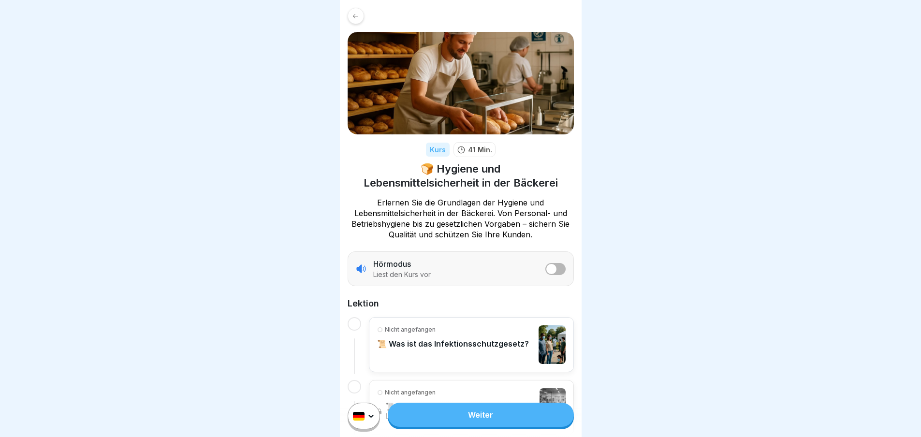
click at [374, 422] on html "Kurs 41 Min. 🍞 Hygiene und Lebensmittelsicherheit in der Bäckerei Erlernen Sie …" at bounding box center [460, 218] width 921 height 437
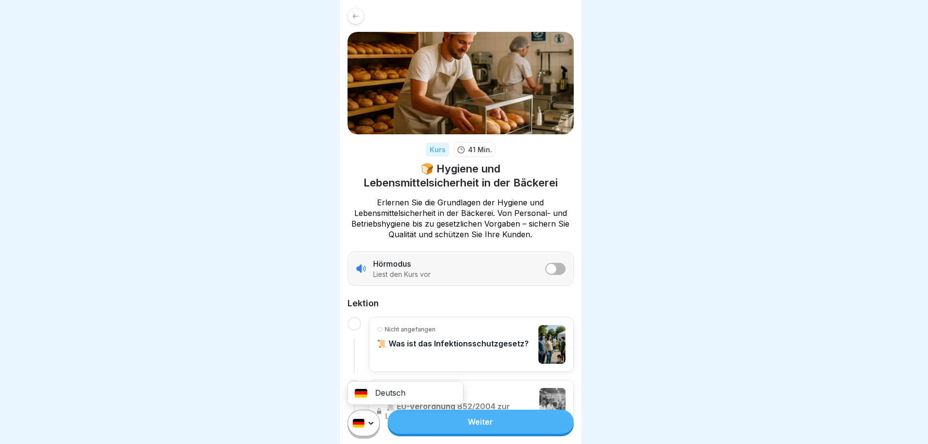
click at [388, 394] on div "Deutsch" at bounding box center [405, 393] width 115 height 19
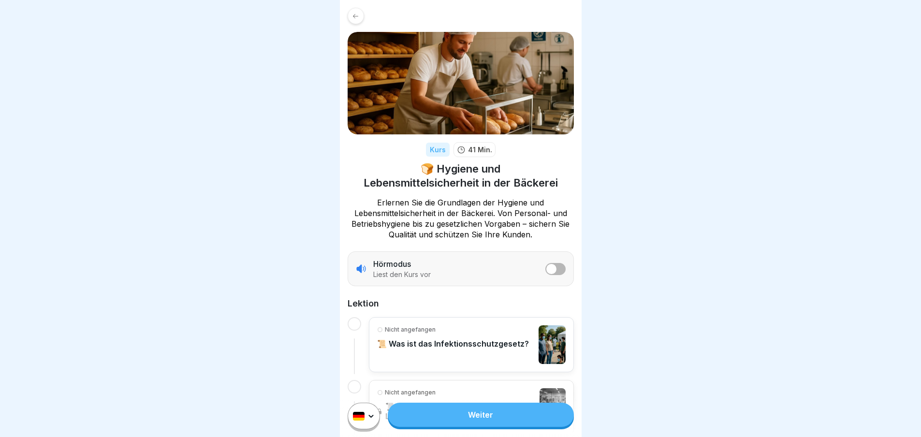
click at [435, 427] on link "Weiter" at bounding box center [481, 415] width 186 height 24
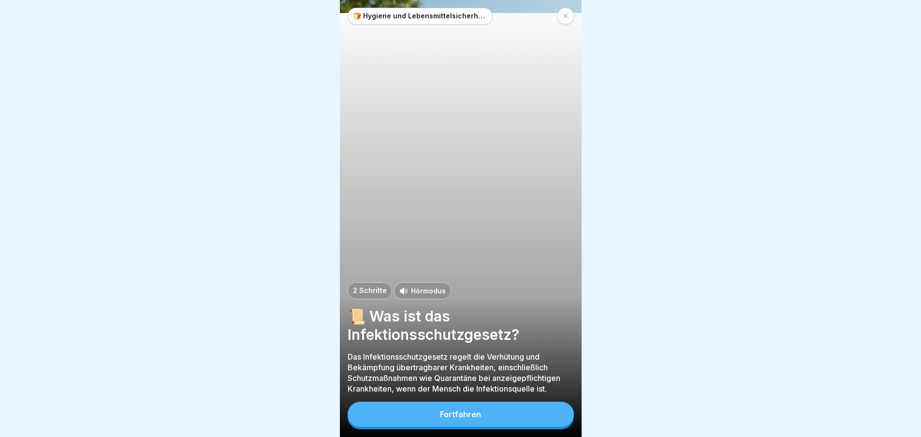
scroll to position [7, 0]
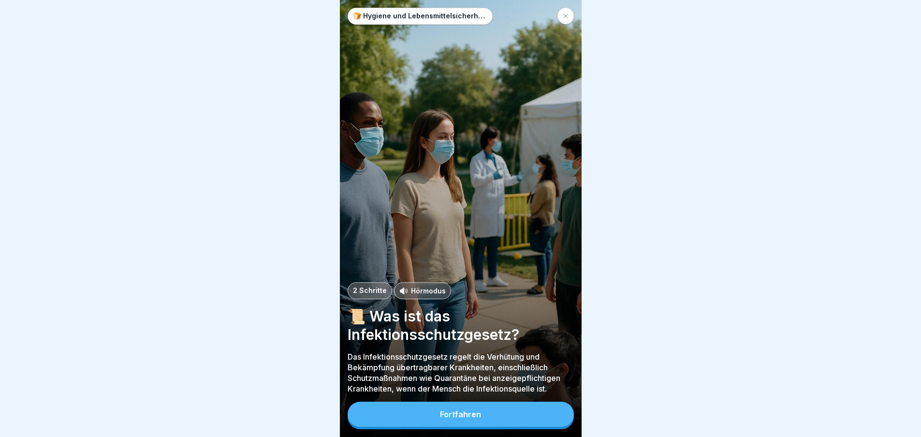
click at [450, 416] on div "Fortfahren" at bounding box center [460, 414] width 41 height 9
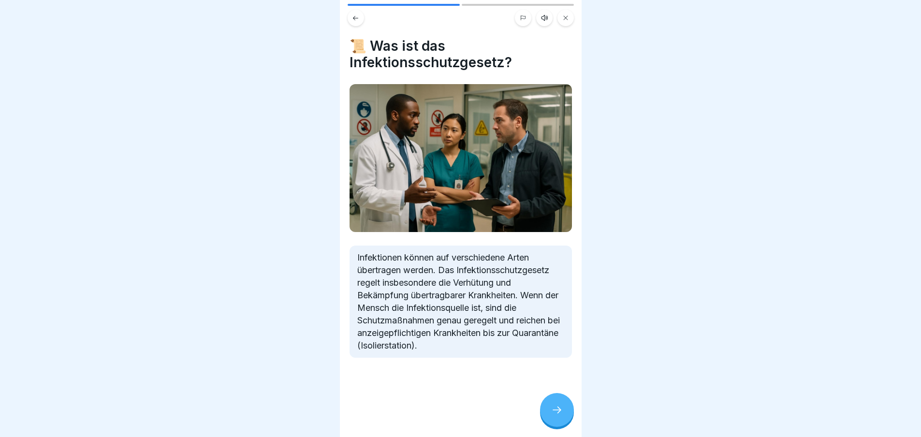
click at [553, 412] on icon at bounding box center [557, 410] width 12 height 12
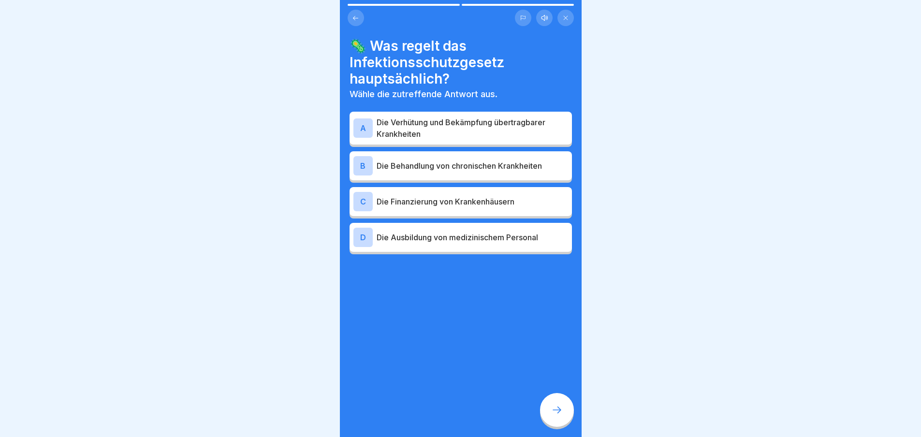
click at [399, 118] on p "Die Verhütung und Bekämpfung übertragbarer Krankheiten" at bounding box center [472, 128] width 191 height 23
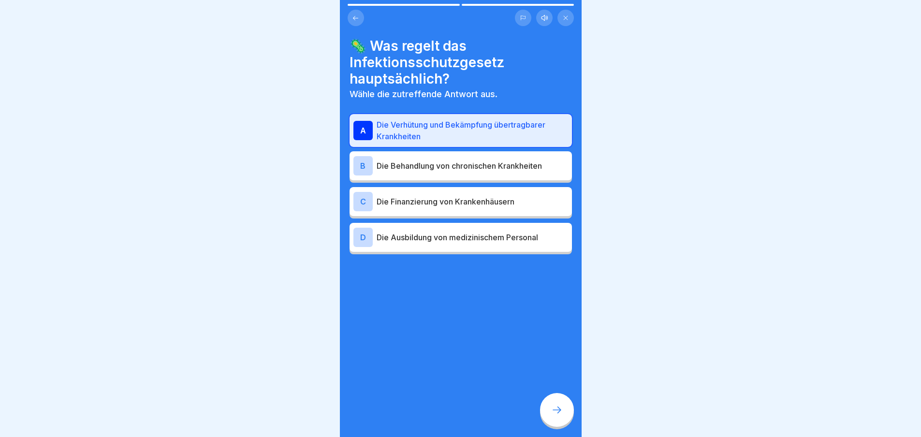
click at [558, 413] on icon at bounding box center [557, 410] width 12 height 12
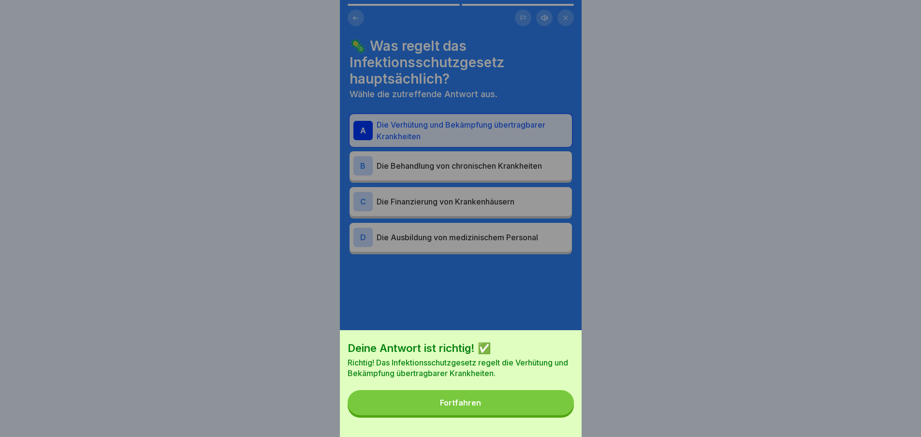
click at [480, 407] on div "Fortfahren" at bounding box center [460, 402] width 41 height 9
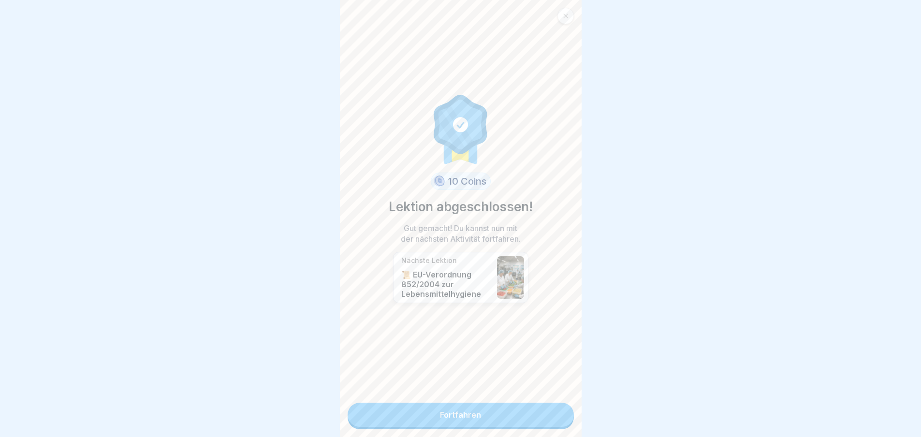
click at [461, 412] on link "Fortfahren" at bounding box center [461, 415] width 226 height 24
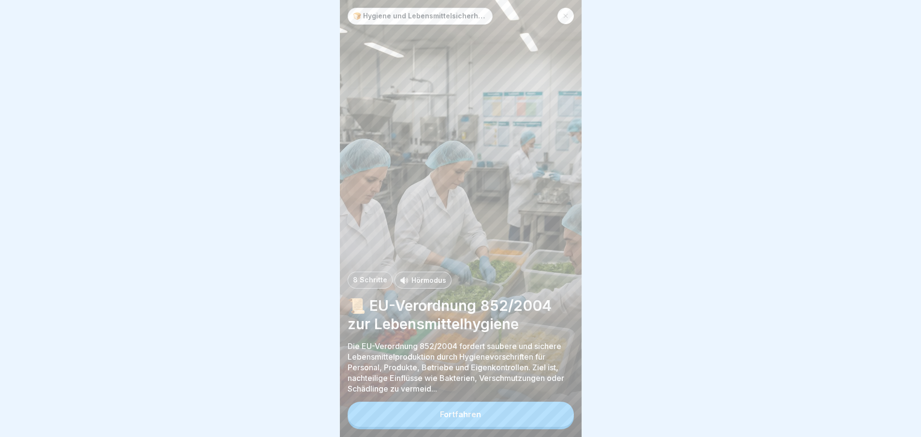
click at [438, 426] on button "Fortfahren" at bounding box center [461, 414] width 226 height 25
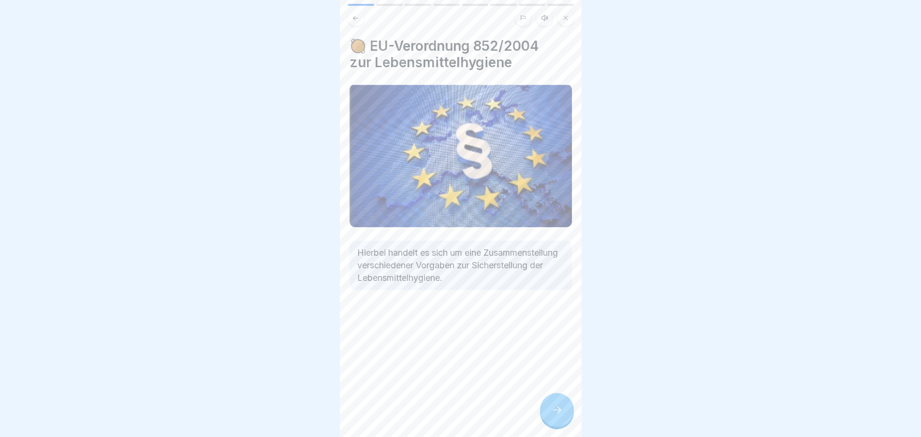
click at [560, 425] on div at bounding box center [557, 410] width 34 height 34
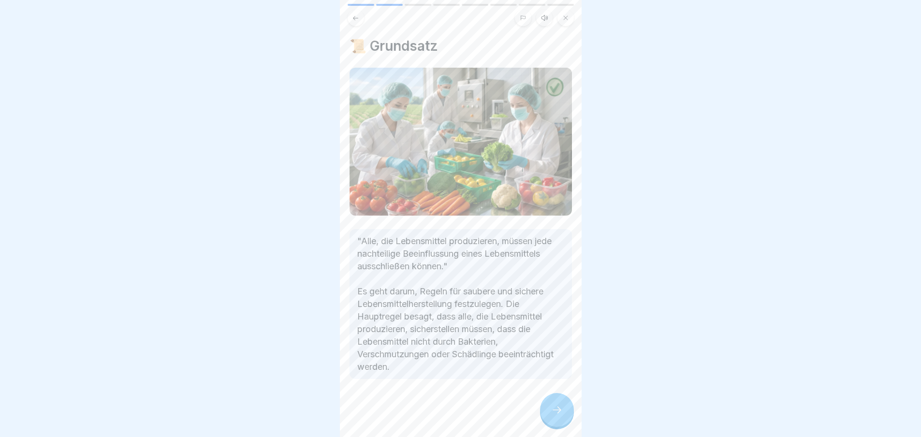
click at [551, 416] on icon at bounding box center [557, 410] width 12 height 12
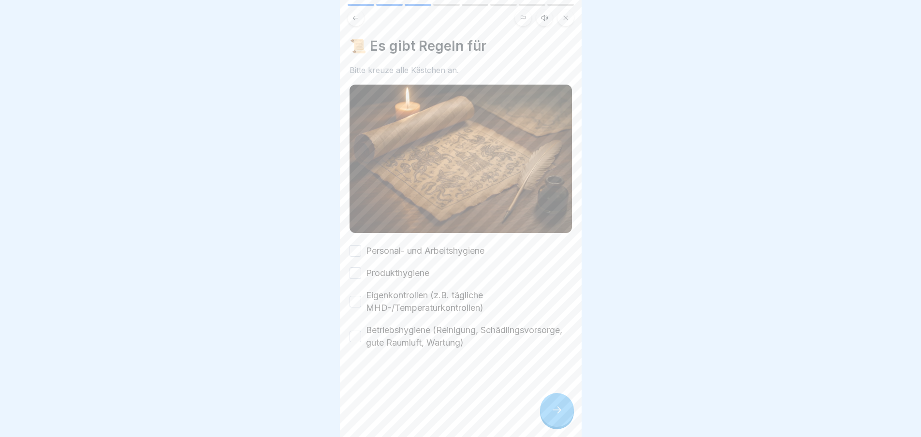
click at [351, 247] on button "Personal- und Arbeitshygiene" at bounding box center [356, 251] width 12 height 12
click at [350, 268] on button "Produkthygiene" at bounding box center [356, 273] width 12 height 12
click at [350, 299] on button "Eigenkontrollen (z.B. tägliche MHD-/Temperaturkontrollen)" at bounding box center [356, 302] width 12 height 12
click at [355, 337] on button "Betriebshygiene (Reinigung, Schädlingsvorsorge, gute Raumluft, Wartung)" at bounding box center [356, 337] width 12 height 12
click at [553, 416] on icon at bounding box center [557, 410] width 12 height 12
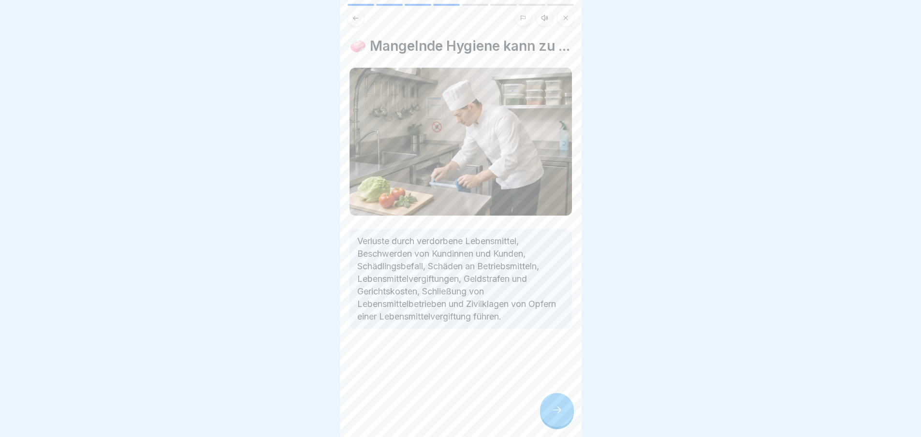
click at [549, 412] on div at bounding box center [557, 410] width 34 height 34
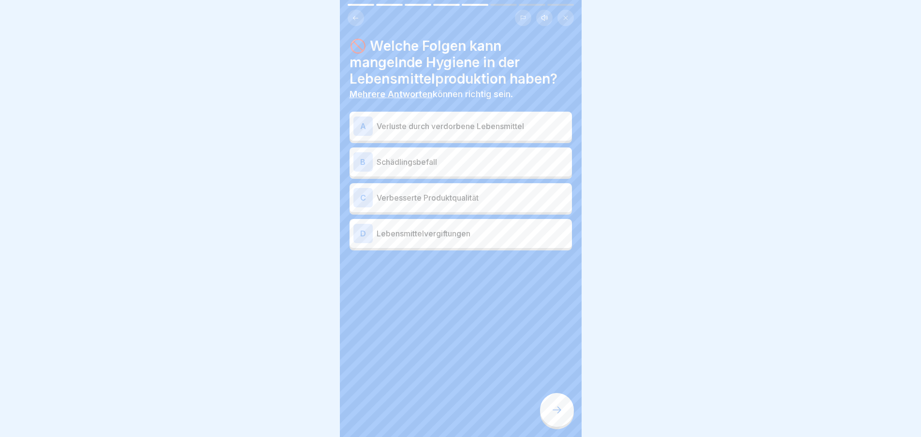
click at [458, 134] on div "A Verluste durch verdorbene Lebensmittel" at bounding box center [460, 126] width 215 height 19
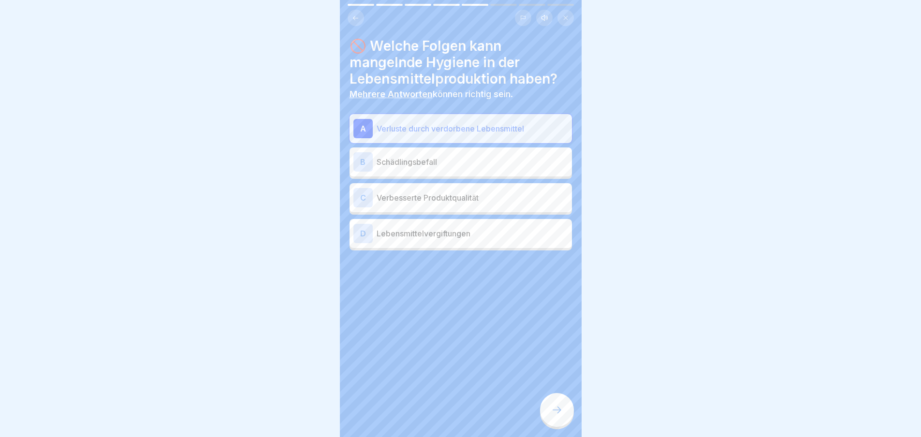
click at [385, 165] on p "Schädlingsbefall" at bounding box center [472, 162] width 191 height 12
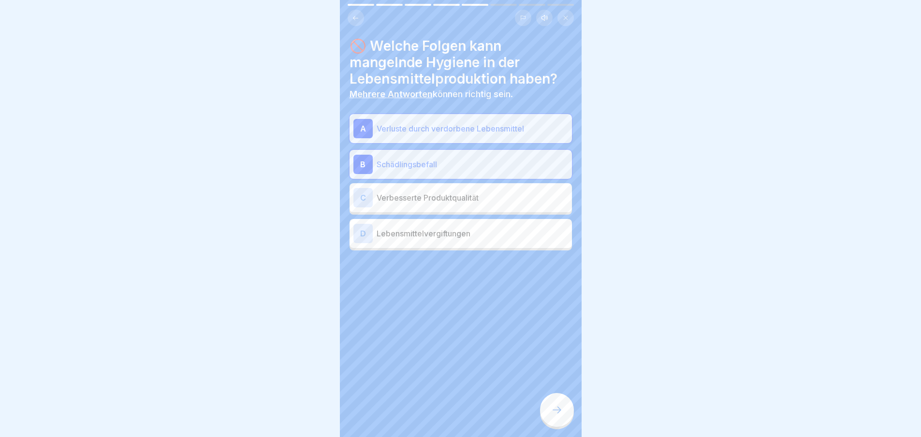
click at [409, 238] on p "Lebensmittelvergiftungen" at bounding box center [472, 234] width 191 height 12
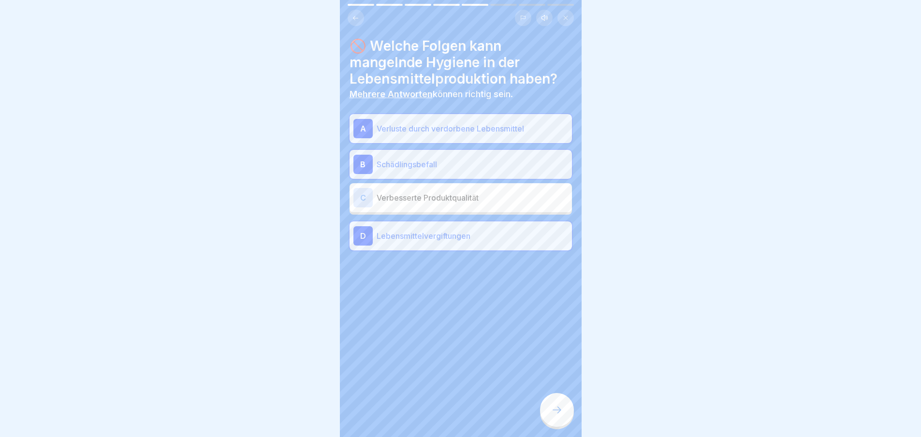
click at [557, 414] on icon at bounding box center [557, 410] width 12 height 12
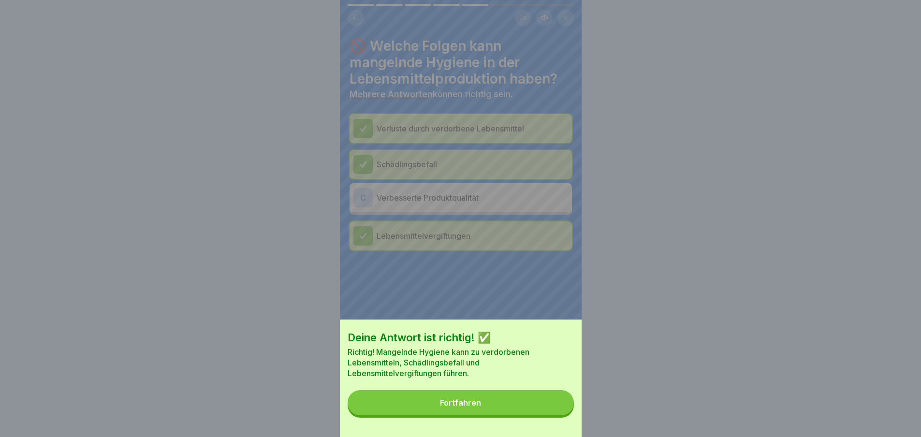
click at [500, 411] on button "Fortfahren" at bounding box center [461, 402] width 226 height 25
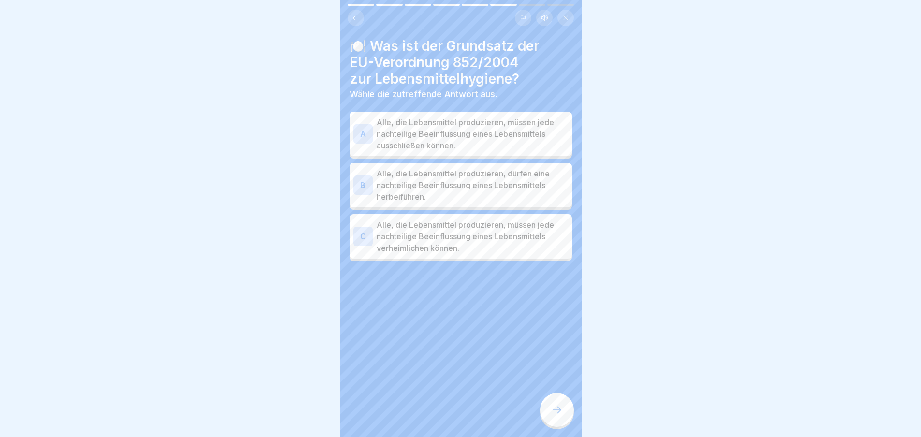
click at [412, 127] on p "Alle, die Lebensmittel produzieren, müssen jede nachteilige Beeinflussung eines…" at bounding box center [472, 134] width 191 height 35
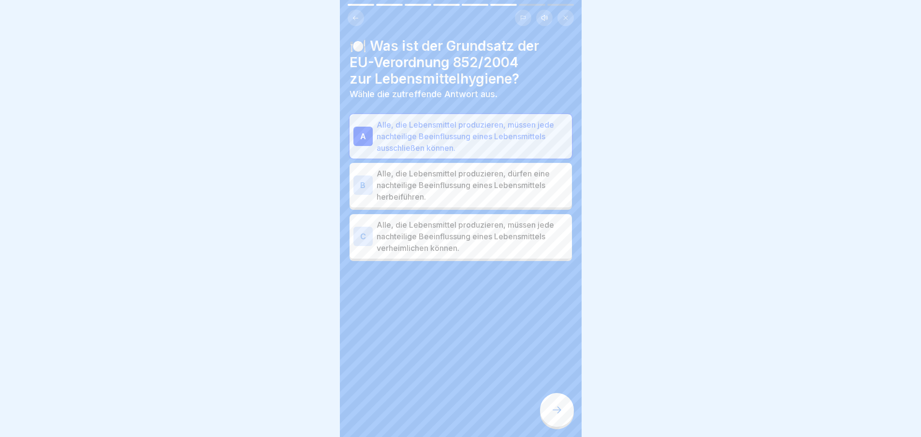
click at [564, 417] on div at bounding box center [557, 410] width 34 height 34
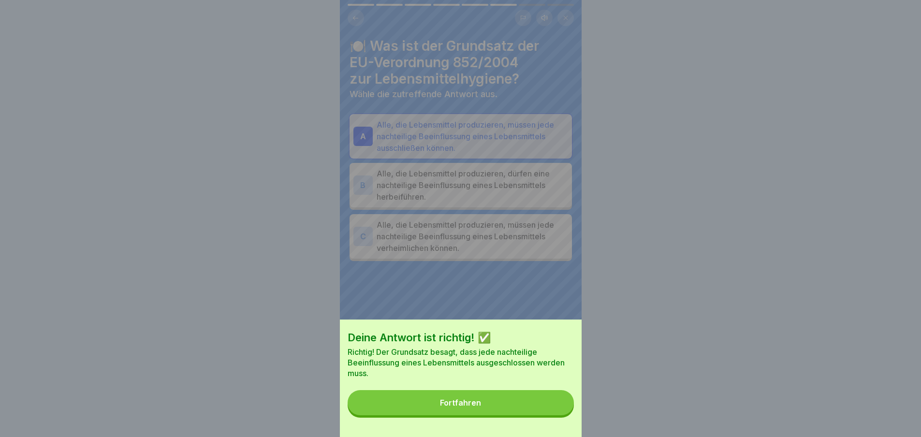
click at [519, 415] on button "Fortfahren" at bounding box center [461, 402] width 226 height 25
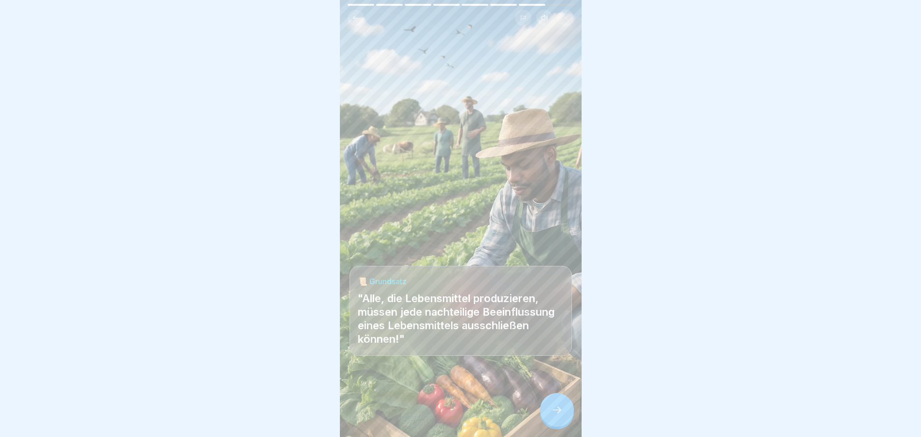
click at [551, 416] on icon at bounding box center [557, 410] width 12 height 12
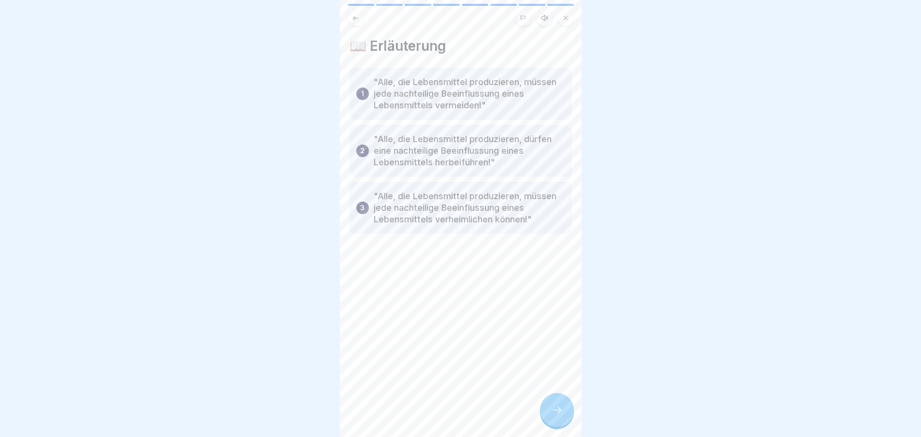
click at [358, 20] on icon at bounding box center [355, 18] width 7 height 7
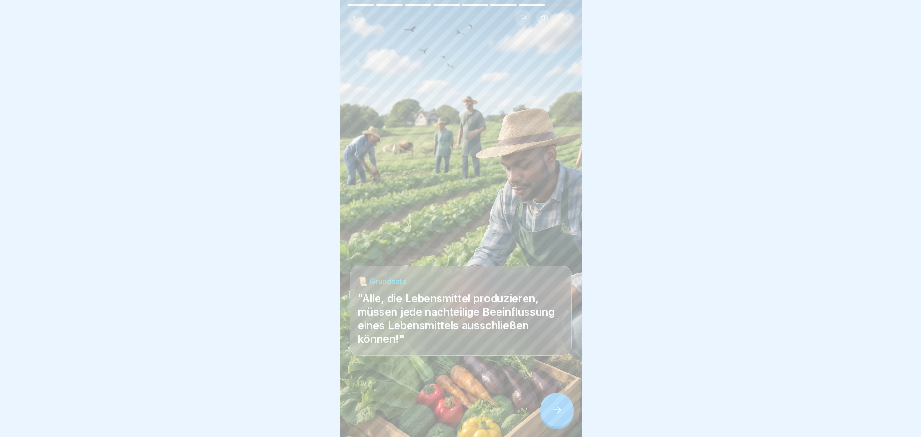
click at [559, 404] on div at bounding box center [557, 410] width 34 height 34
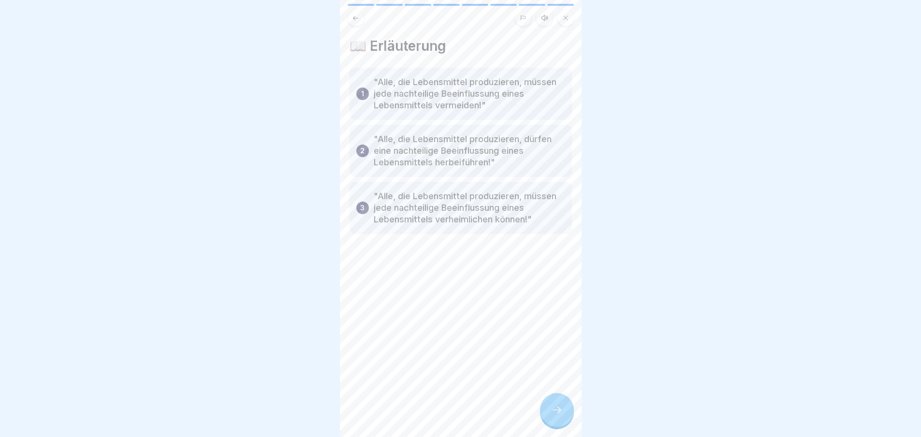
click at [559, 416] on icon at bounding box center [557, 410] width 12 height 12
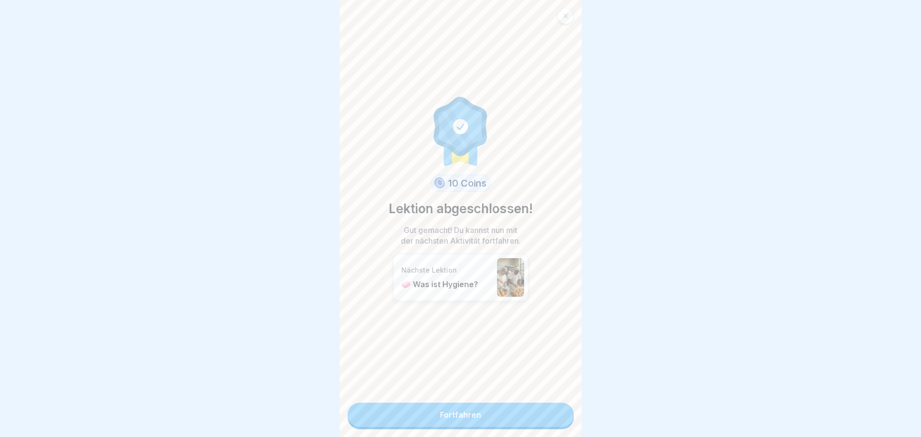
click at [566, 14] on icon at bounding box center [566, 16] width 6 height 6
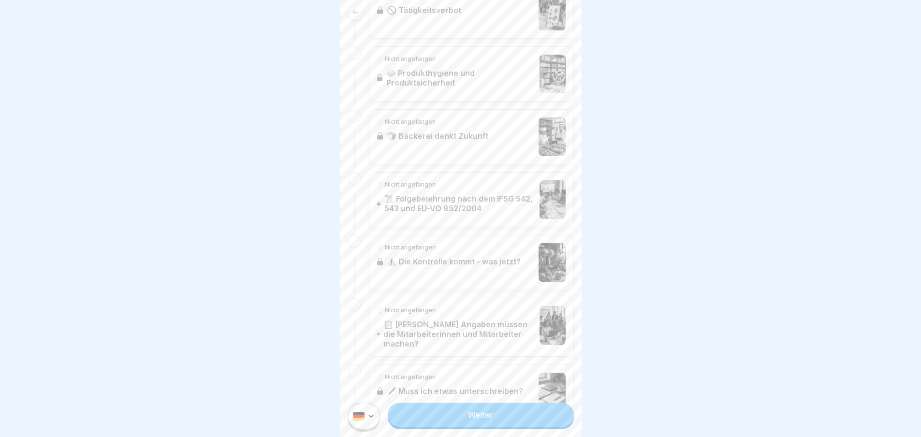
scroll to position [869, 0]
